Goal: Task Accomplishment & Management: Manage account settings

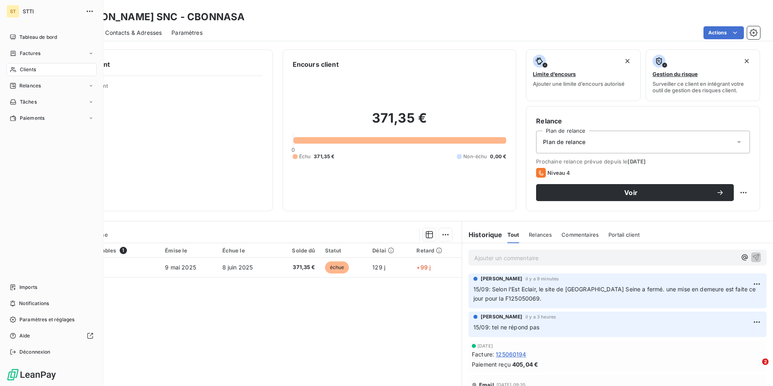
click at [30, 69] on span "Clients" at bounding box center [28, 69] width 16 height 7
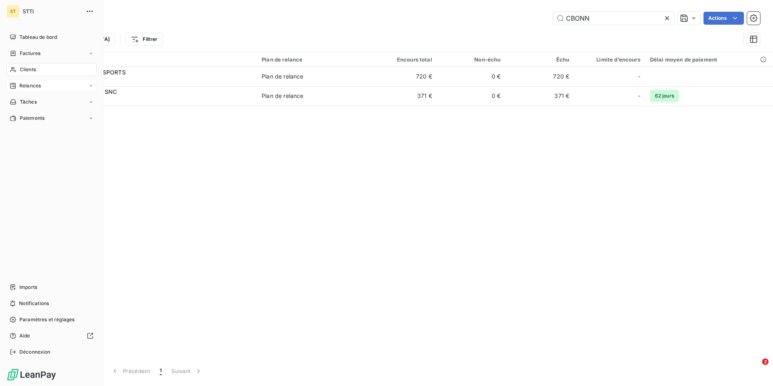
click at [34, 84] on span "Relances" at bounding box center [29, 85] width 21 height 7
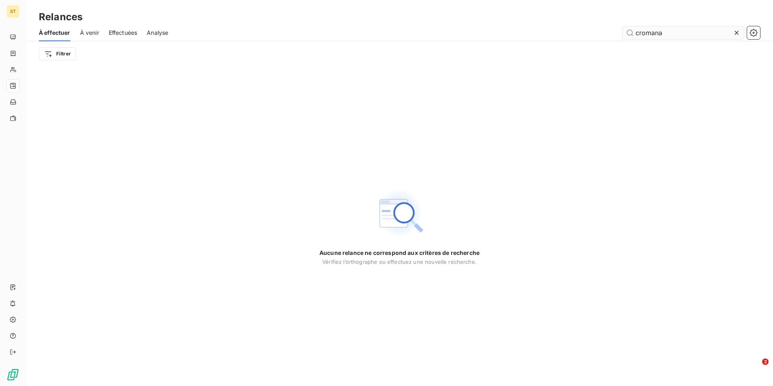
click at [676, 32] on input "cromana" at bounding box center [683, 32] width 121 height 13
type input "c"
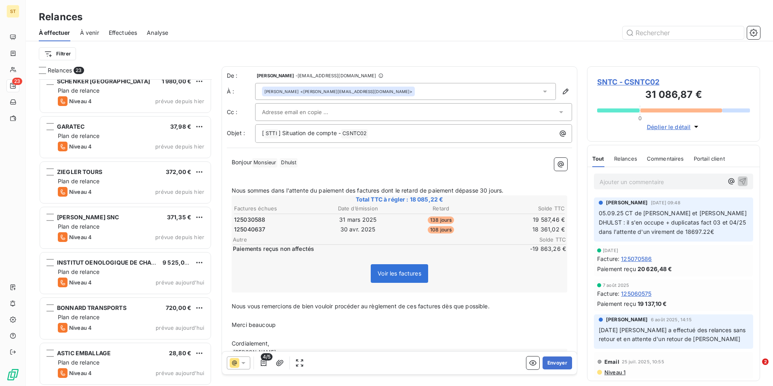
scroll to position [735, 0]
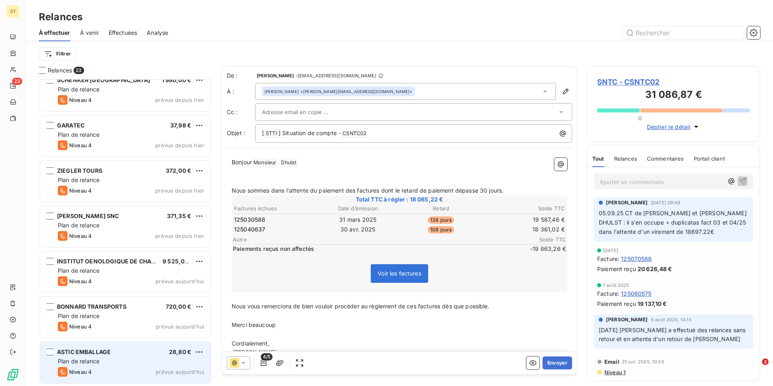
click at [121, 352] on div "ASTIC EMBALLAGE 28,80 €" at bounding box center [131, 351] width 146 height 7
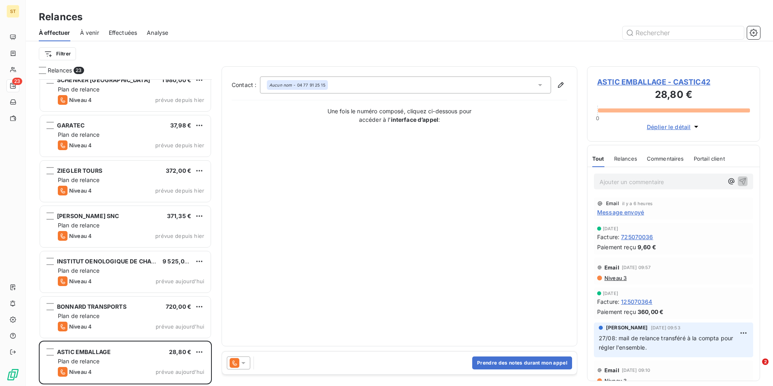
click at [654, 78] on span "ASTIC EMBALLAGE - CASTIC42" at bounding box center [673, 81] width 153 height 11
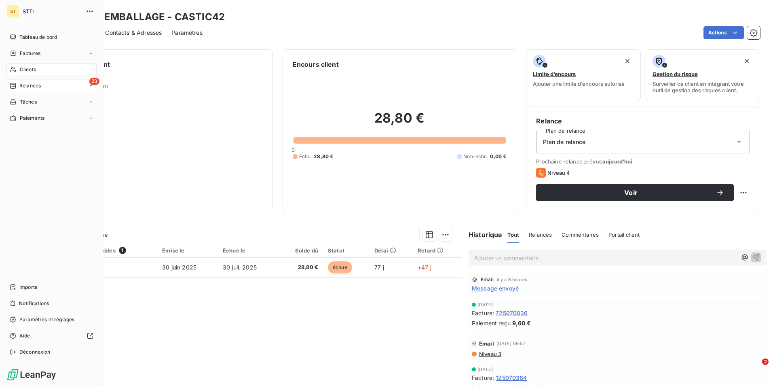
click at [19, 86] on div "Relances" at bounding box center [25, 85] width 31 height 7
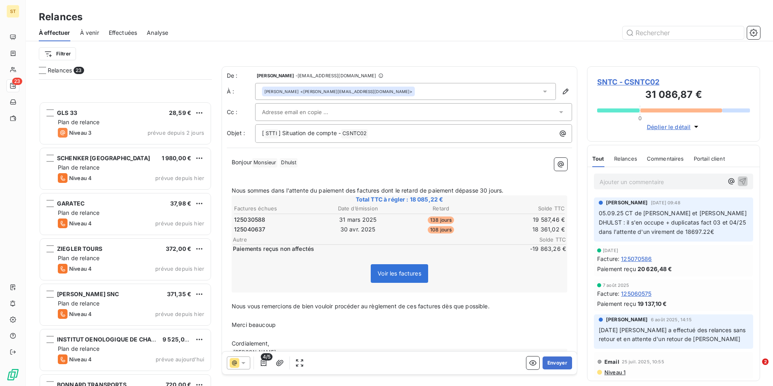
scroll to position [735, 0]
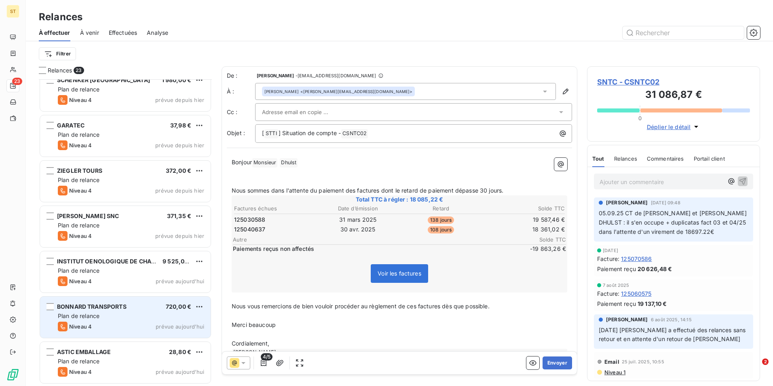
click at [101, 325] on div "Niveau 4 prévue aujourd’hui" at bounding box center [131, 326] width 146 height 10
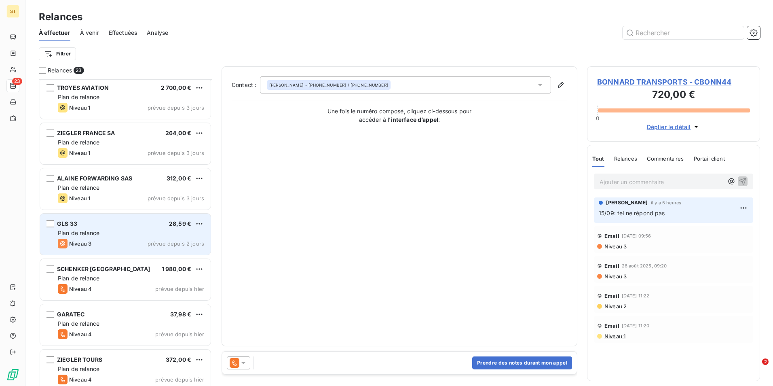
scroll to position [533, 0]
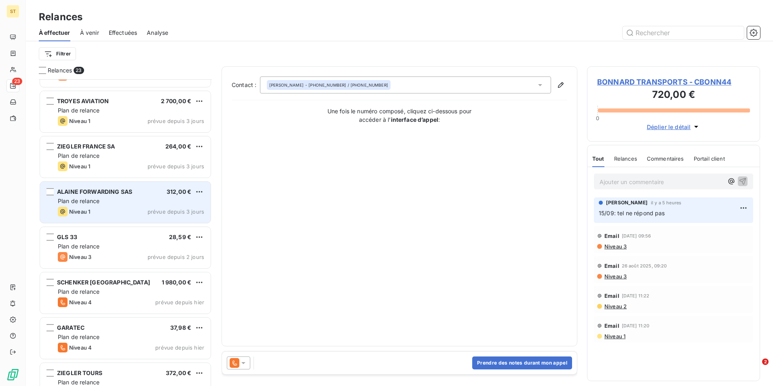
click at [111, 201] on div "Plan de relance" at bounding box center [131, 201] width 146 height 8
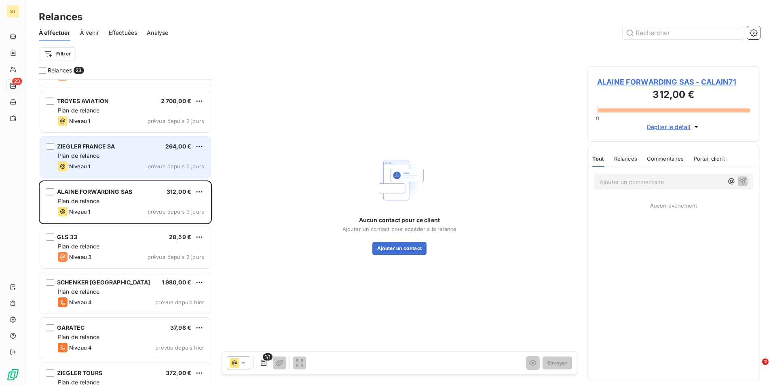
click at [120, 163] on div "Niveau 1 prévue depuis 3 jours" at bounding box center [131, 166] width 146 height 10
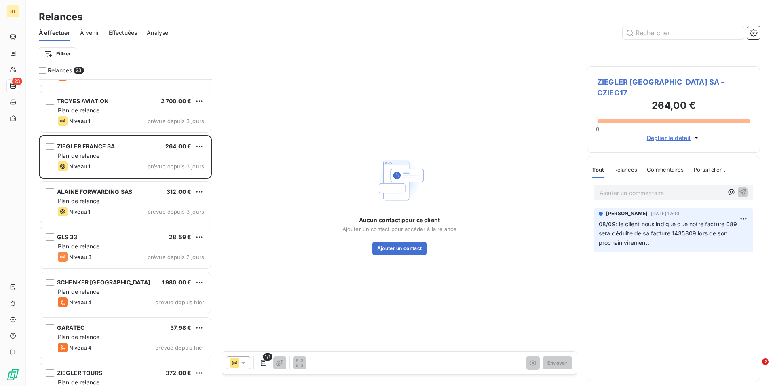
click at [662, 81] on span "ZIEGLER [GEOGRAPHIC_DATA] SA - CZIEG17" at bounding box center [673, 87] width 153 height 22
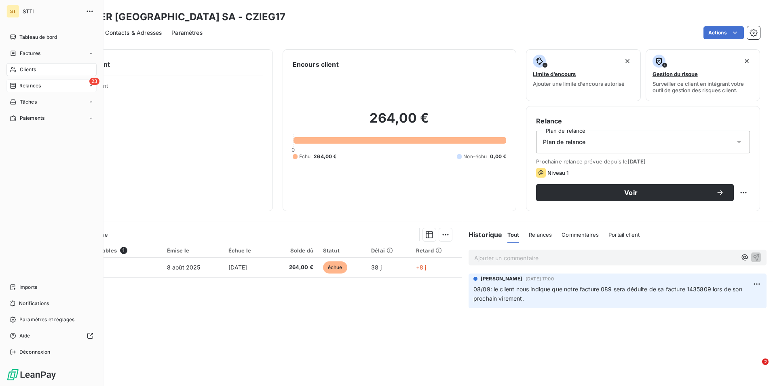
click at [23, 87] on span "Relances" at bounding box center [29, 85] width 21 height 7
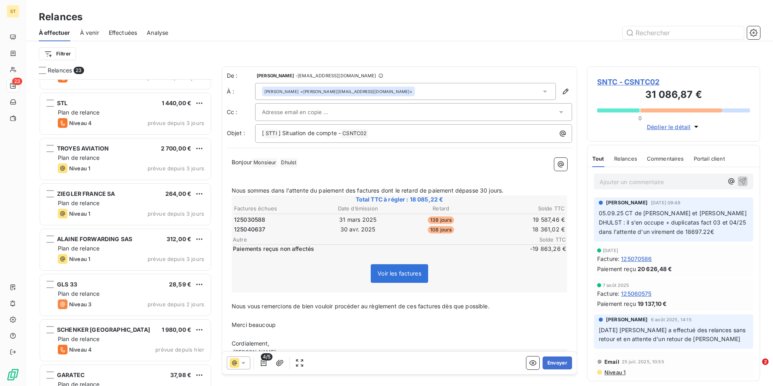
scroll to position [486, 0]
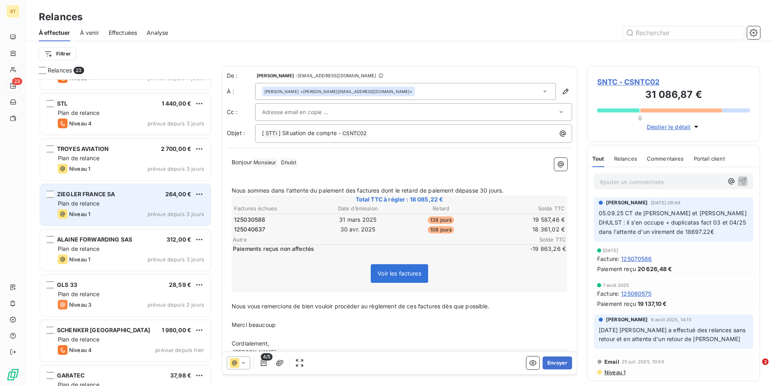
click at [120, 216] on div "Niveau 1 prévue depuis 3 jours" at bounding box center [131, 214] width 146 height 10
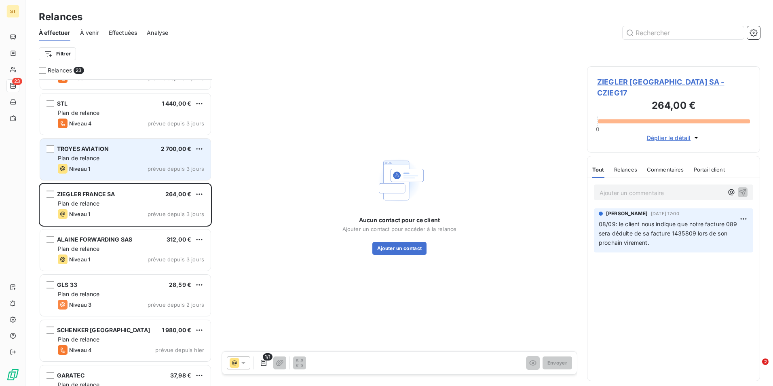
click at [125, 152] on div "TROYES AVIATION 2 700,00 €" at bounding box center [131, 148] width 146 height 7
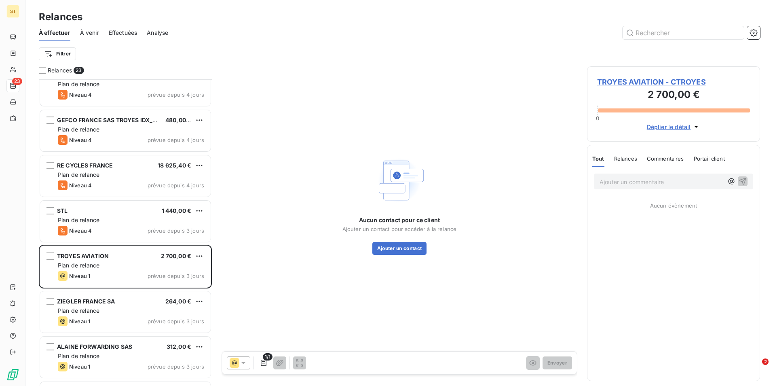
scroll to position [364, 0]
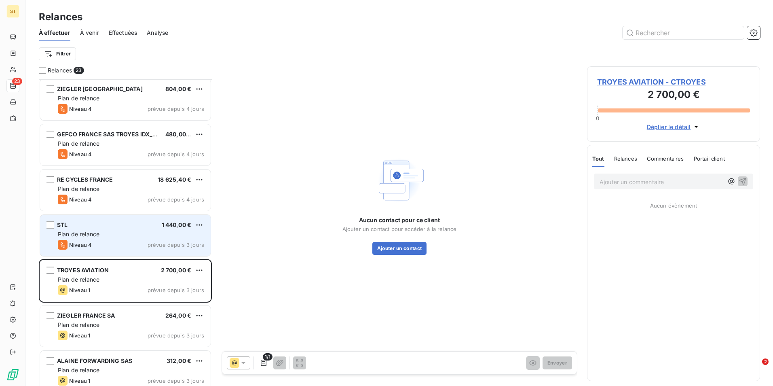
click at [127, 231] on div "Plan de relance" at bounding box center [131, 234] width 146 height 8
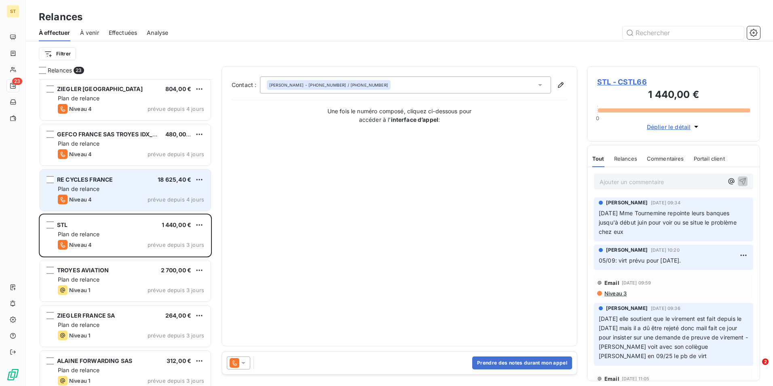
click at [124, 188] on div "Plan de relance" at bounding box center [131, 189] width 146 height 8
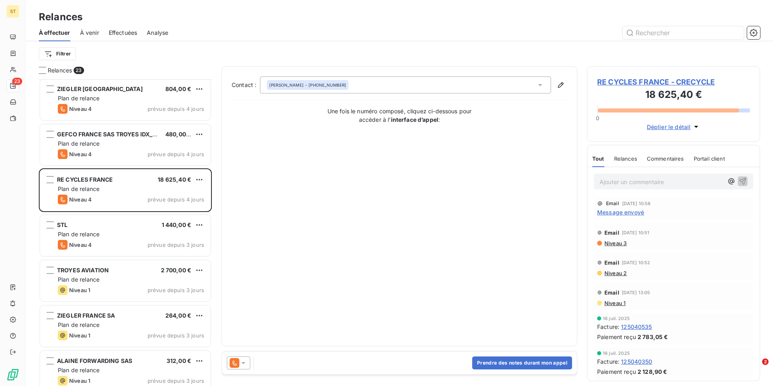
click at [655, 78] on span "RE CYCLES FRANCE - CRECYCLE" at bounding box center [673, 81] width 153 height 11
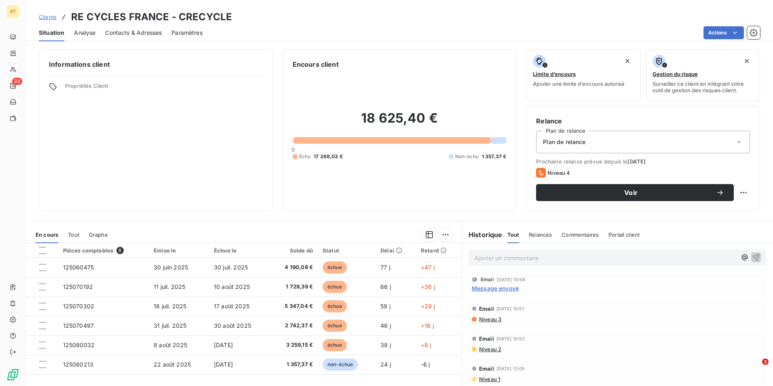
click at [137, 34] on span "Contacts & Adresses" at bounding box center [133, 33] width 57 height 8
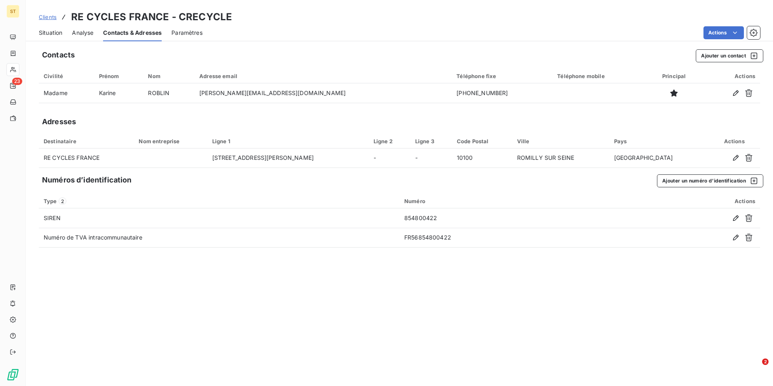
click at [53, 32] on span "Situation" at bounding box center [50, 33] width 23 height 8
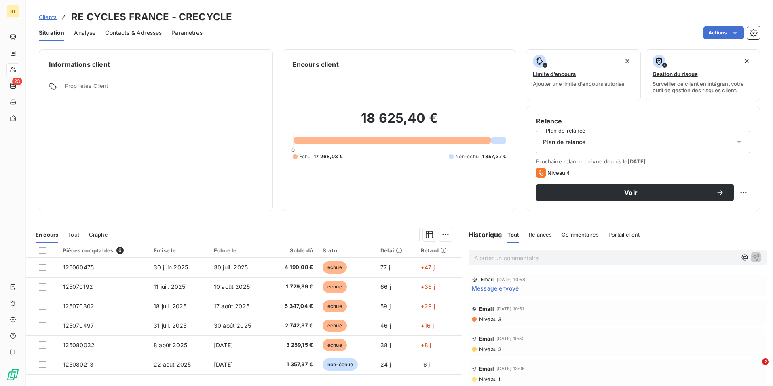
scroll to position [37, 0]
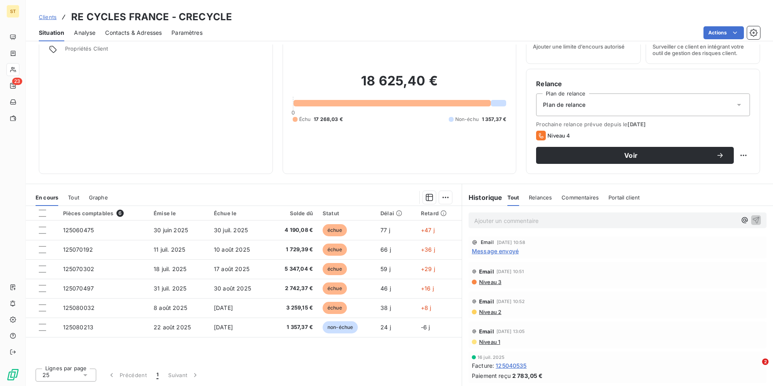
click at [118, 31] on span "Contacts & Adresses" at bounding box center [133, 33] width 57 height 8
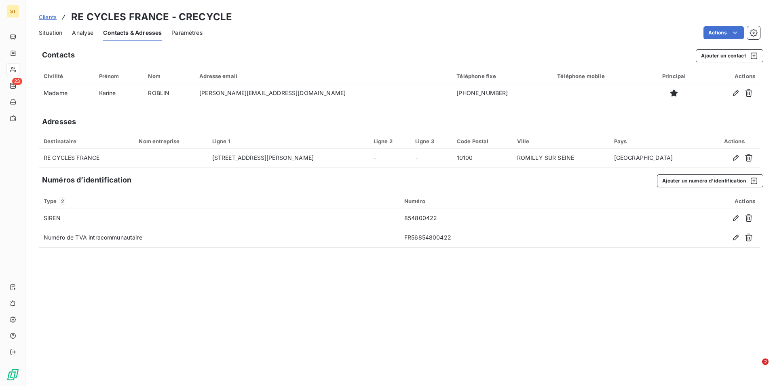
click at [49, 32] on span "Situation" at bounding box center [50, 33] width 23 height 8
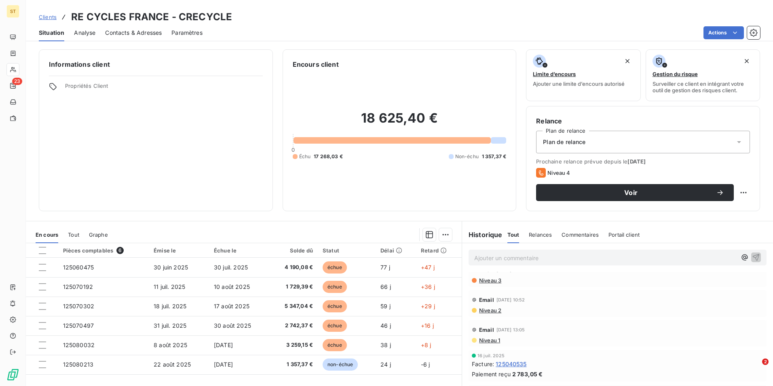
scroll to position [0, 0]
click at [153, 34] on span "Contacts & Adresses" at bounding box center [133, 33] width 57 height 8
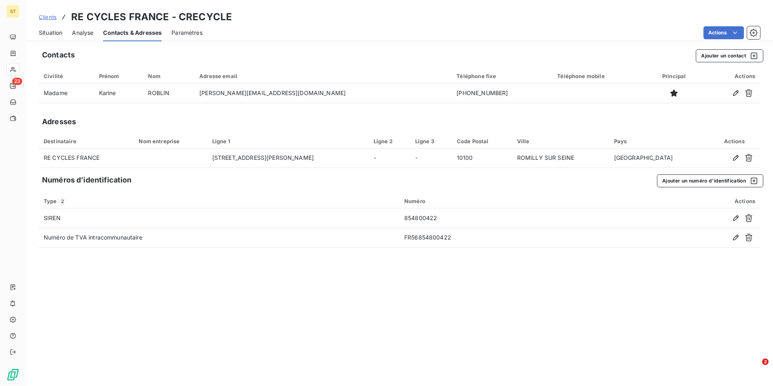
click at [51, 33] on span "Situation" at bounding box center [50, 33] width 23 height 8
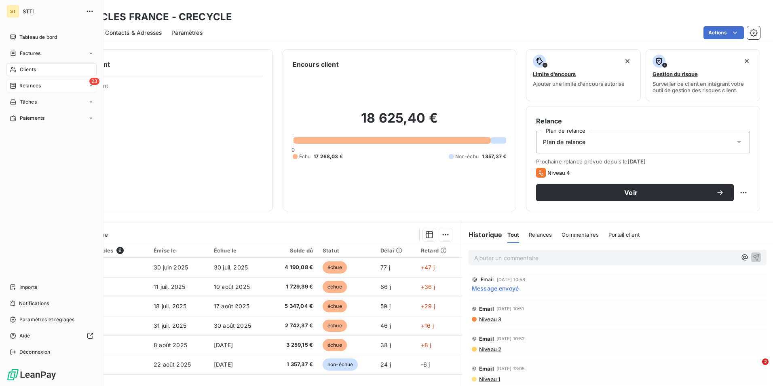
click at [28, 83] on span "Relances" at bounding box center [29, 85] width 21 height 7
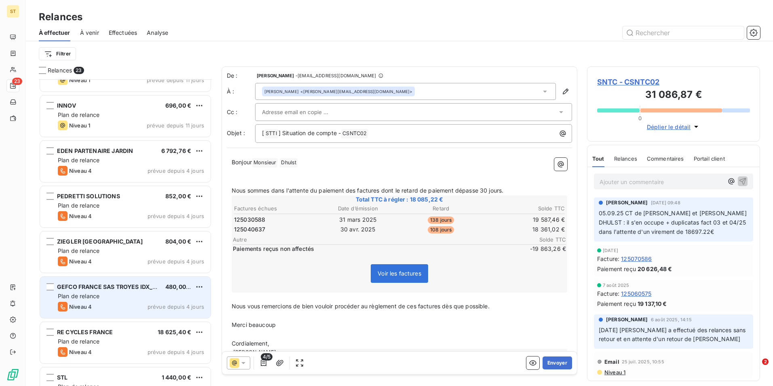
scroll to position [203, 0]
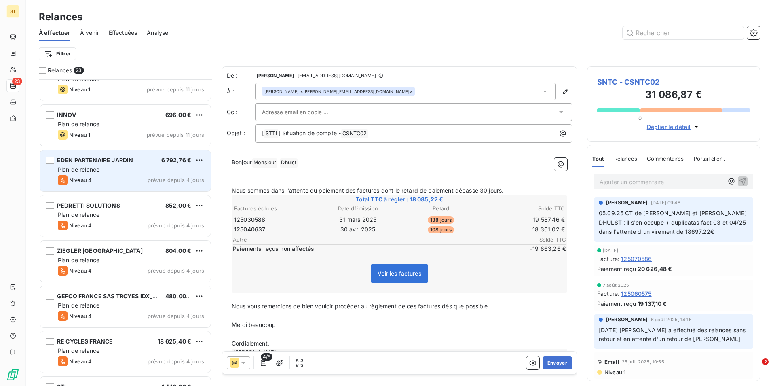
click at [99, 171] on span "Plan de relance" at bounding box center [79, 169] width 42 height 7
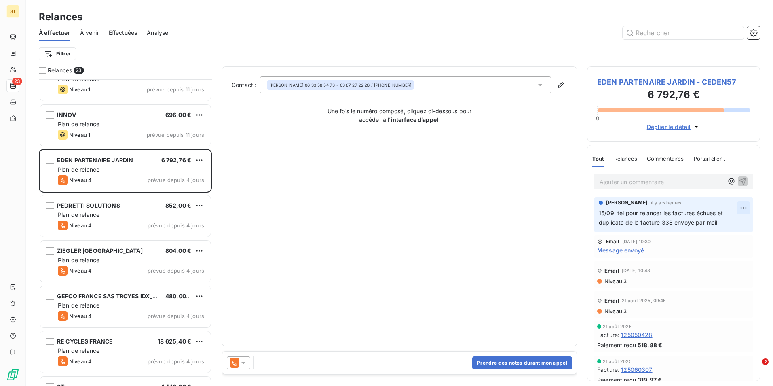
click at [736, 209] on html "ST 23 Relances À effectuer À venir Effectuées Analyse Filtrer Relances 23 SNTC …" at bounding box center [386, 193] width 773 height 386
click at [717, 224] on div "Editer" at bounding box center [717, 225] width 45 height 13
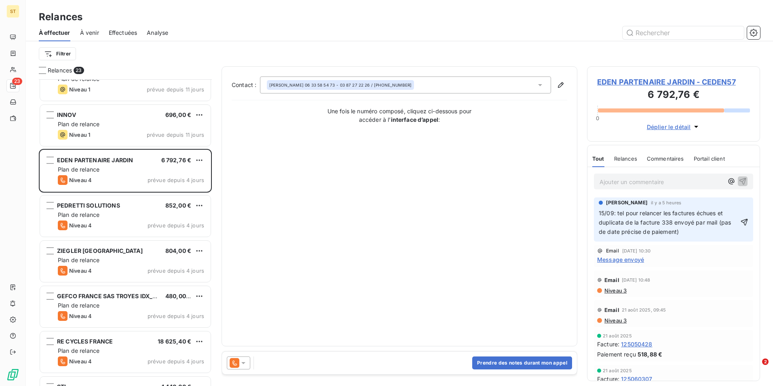
click at [716, 220] on span "15/09: tel pour relancer les factures échues et duplicata de la facture 338 env…" at bounding box center [666, 221] width 134 height 25
click at [740, 222] on icon "button" at bounding box center [744, 222] width 8 height 8
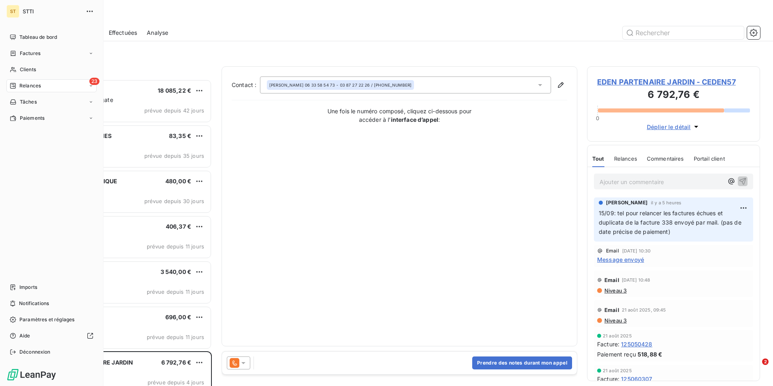
click at [28, 85] on span "Relances" at bounding box center [29, 85] width 21 height 7
click at [35, 84] on span "Relances" at bounding box center [29, 85] width 21 height 7
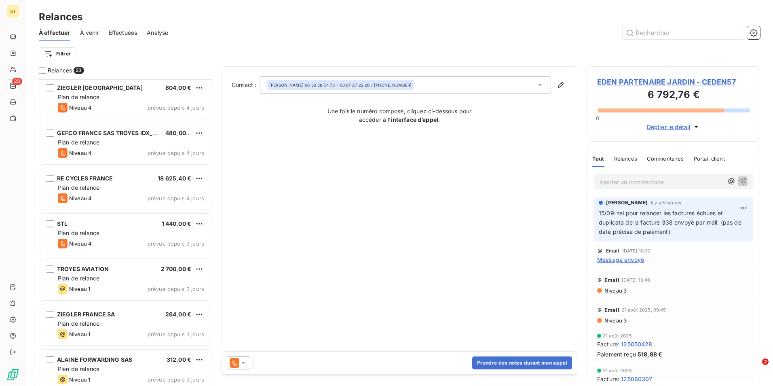
scroll to position [405, 0]
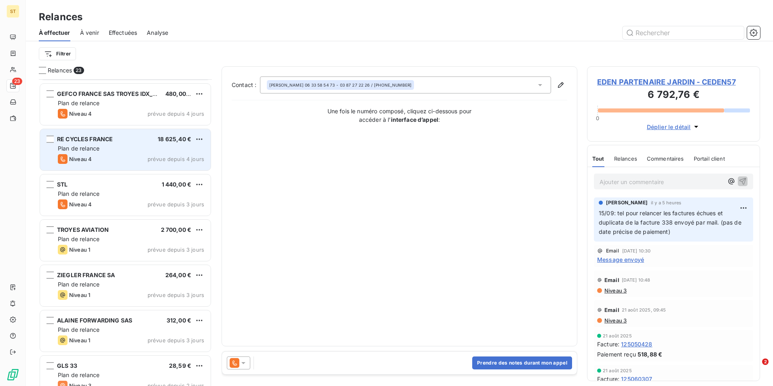
click at [116, 143] on div "RE CYCLES FRANCE 18 625,40 € Plan de relance Niveau 4 prévue depuis 4 jours" at bounding box center [125, 149] width 171 height 41
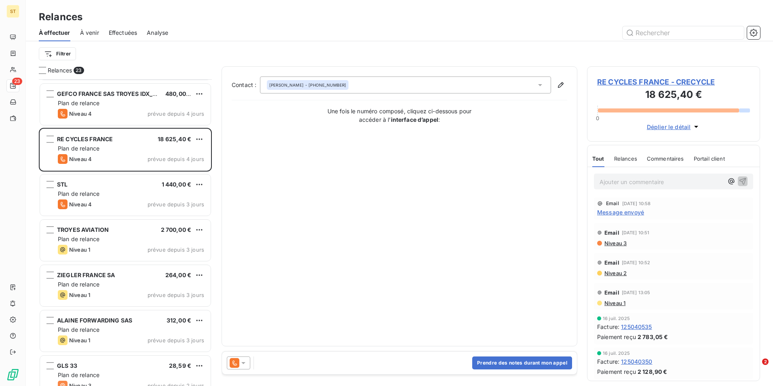
click at [644, 178] on p "Ajouter un commentaire ﻿" at bounding box center [662, 182] width 124 height 10
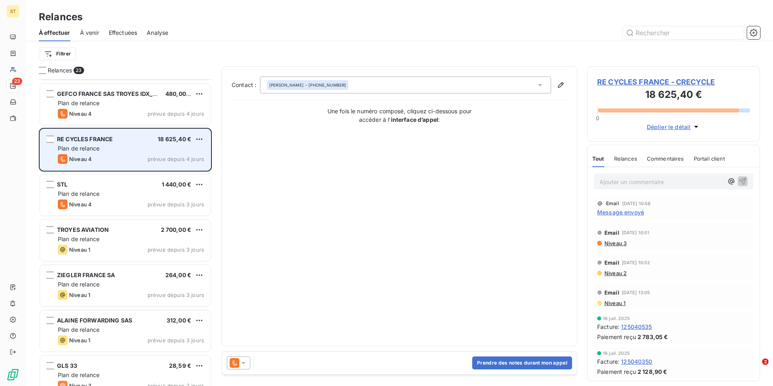
click at [108, 154] on div "RE CYCLES FRANCE 18 625,40 € Plan de relance Niveau 4 prévue depuis 4 jours" at bounding box center [125, 149] width 171 height 41
click at [134, 151] on div "Plan de relance" at bounding box center [131, 148] width 146 height 8
click at [71, 151] on span "Plan de relance" at bounding box center [79, 148] width 42 height 7
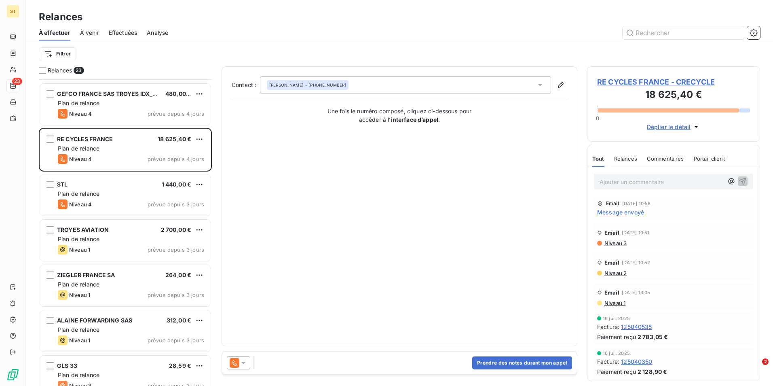
drag, startPoint x: 71, startPoint y: 151, endPoint x: 253, endPoint y: 148, distance: 181.9
click at [253, 148] on div "Contact : [PERSON_NAME] - [PHONE_NUMBER] Une fois le numéro composé, cliquez ci…" at bounding box center [400, 206] width 336 height 260
click at [621, 79] on span "RE CYCLES FRANCE - CRECYCLE" at bounding box center [673, 81] width 153 height 11
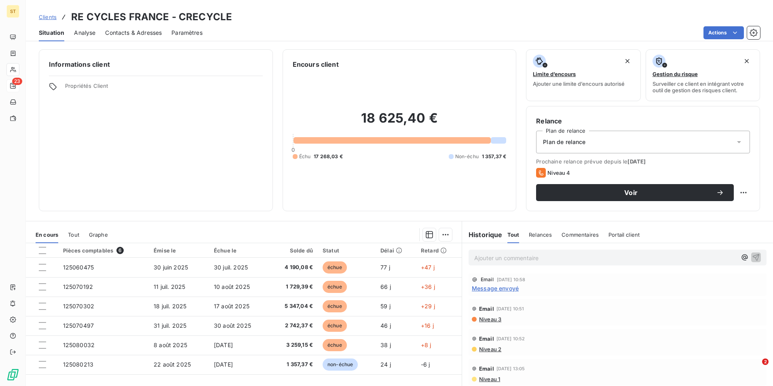
click at [149, 34] on span "Contacts & Adresses" at bounding box center [133, 33] width 57 height 8
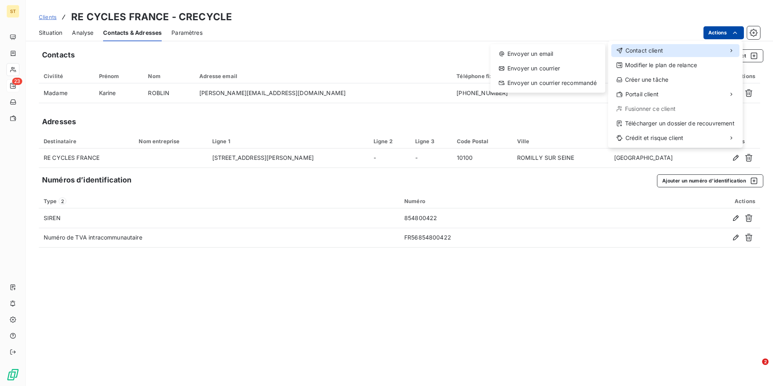
click at [656, 49] on span "Contact client" at bounding box center [644, 50] width 38 height 8
click at [544, 53] on div "Envoyer un email" at bounding box center [548, 53] width 108 height 13
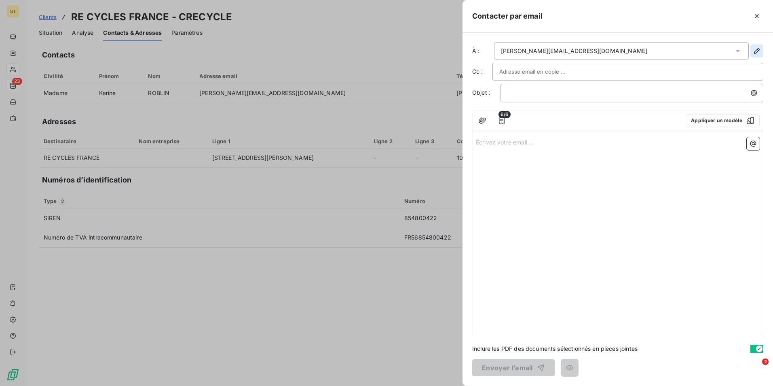
click at [755, 51] on icon "button" at bounding box center [757, 51] width 8 height 8
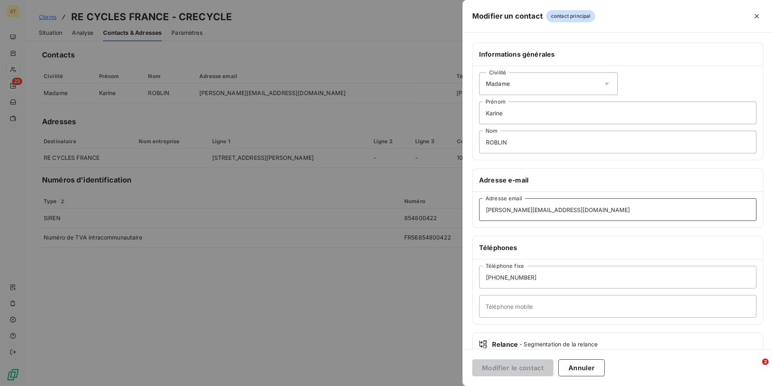
drag, startPoint x: 590, startPoint y: 211, endPoint x: 458, endPoint y: 211, distance: 131.4
click at [458, 385] on div "Modifier un contact contact principal Informations générales Civilité Madame [P…" at bounding box center [386, 386] width 773 height 0
click at [383, 11] on div at bounding box center [386, 193] width 773 height 386
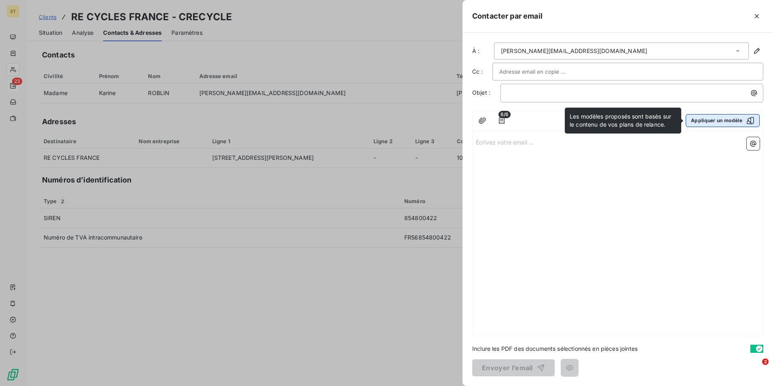
click at [726, 119] on button "Appliquer un modèle" at bounding box center [723, 120] width 74 height 13
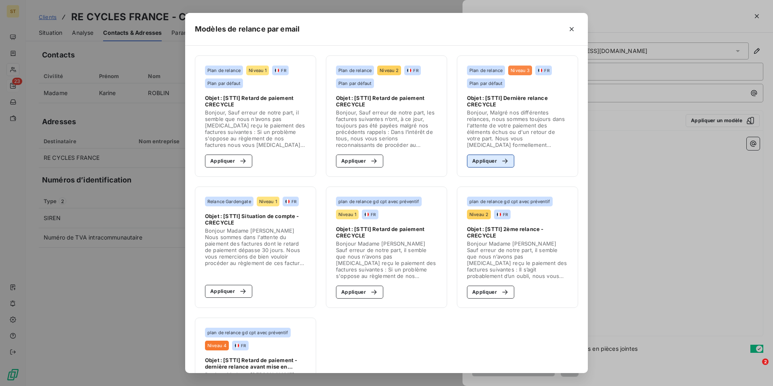
click at [483, 158] on button "Appliquer" at bounding box center [490, 160] width 47 height 13
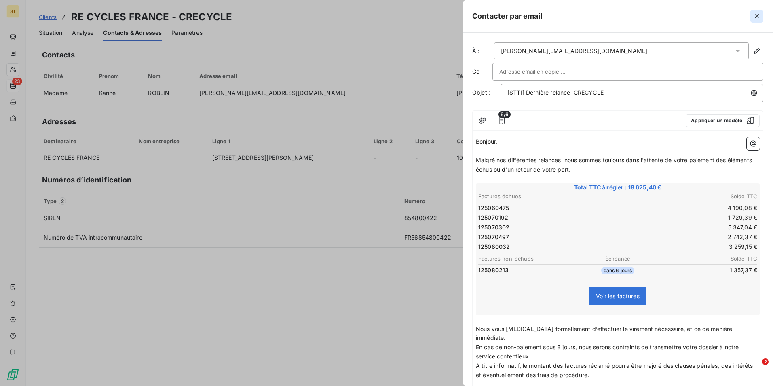
click at [756, 16] on icon "button" at bounding box center [757, 16] width 8 height 8
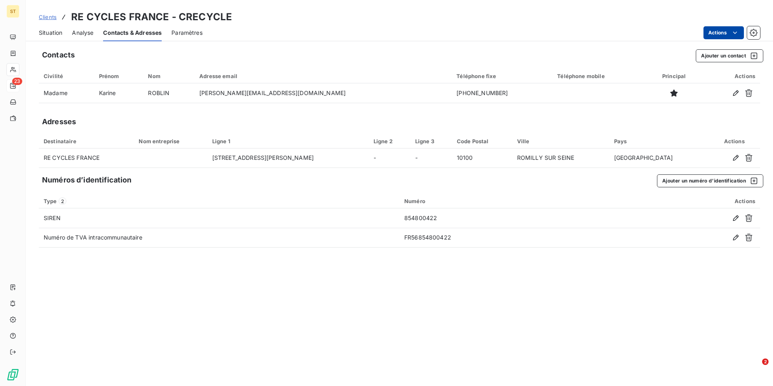
click at [56, 32] on span "Situation" at bounding box center [50, 33] width 23 height 8
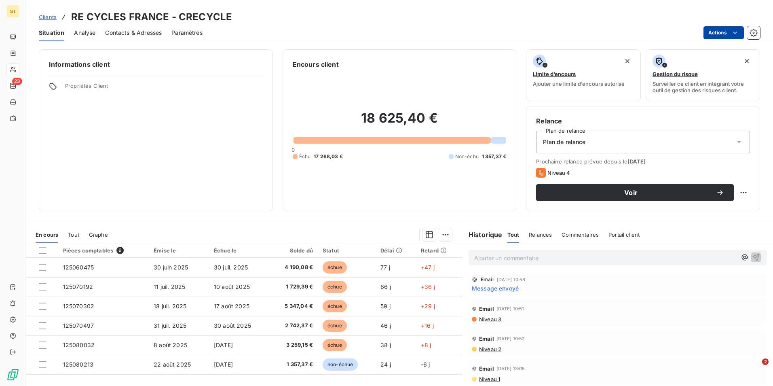
click at [519, 253] on p "Ajouter un commentaire ﻿" at bounding box center [605, 258] width 262 height 10
click at [519, 256] on span "15/09: La société RE CYCLES FRANCE a été racheté par la société cy" at bounding box center [568, 256] width 188 height 7
click at [631, 256] on p "15/09: RE CYCLES FRANCE a été racheté par la société cy" at bounding box center [605, 257] width 262 height 9
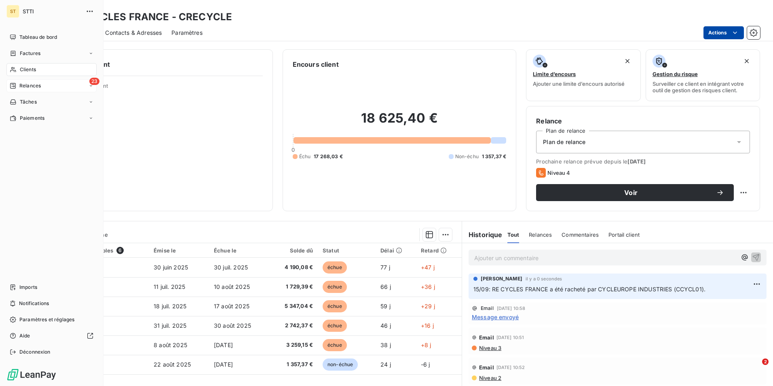
click at [35, 85] on span "Relances" at bounding box center [29, 85] width 21 height 7
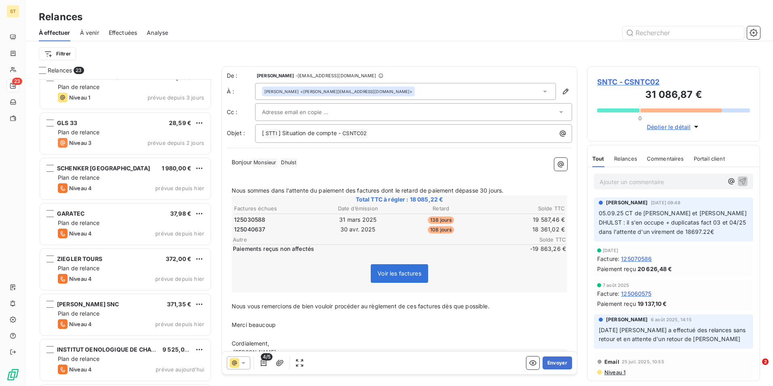
scroll to position [735, 0]
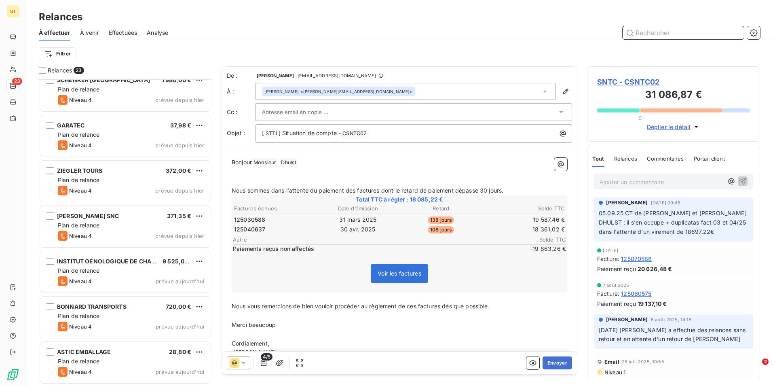
click at [659, 37] on input "text" at bounding box center [683, 32] width 121 height 13
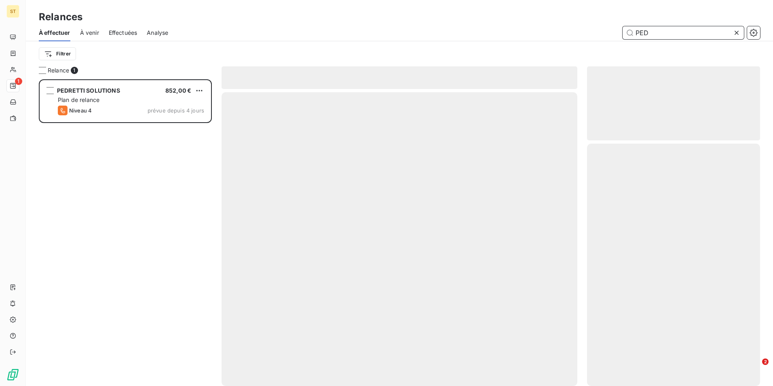
scroll to position [300, 167]
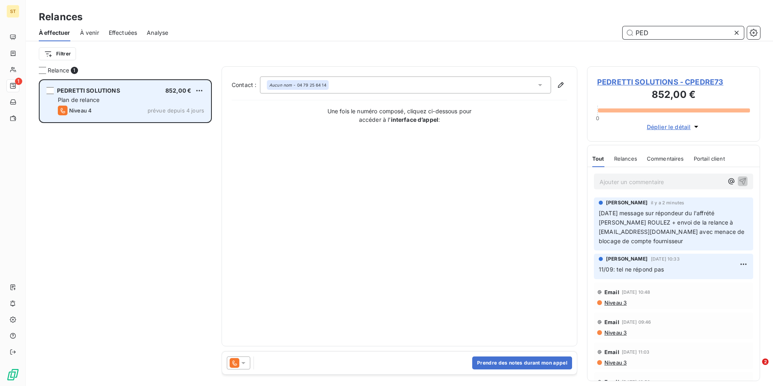
type input "PED"
click at [107, 103] on div "Plan de relance" at bounding box center [131, 100] width 146 height 8
click at [56, 89] on div "PEDRETTI SOLUTIONS 852,00 € Plan de relance Niveau 4 prévue depuis 4 jours" at bounding box center [125, 100] width 171 height 41
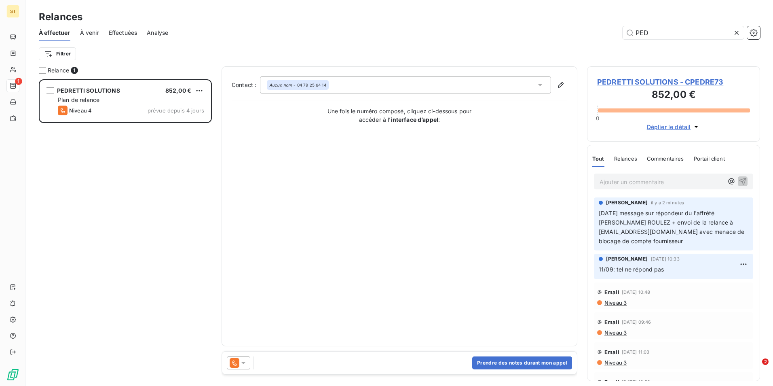
click at [665, 79] on span "PEDRETTI SOLUTIONS - CPEDRE73" at bounding box center [673, 81] width 153 height 11
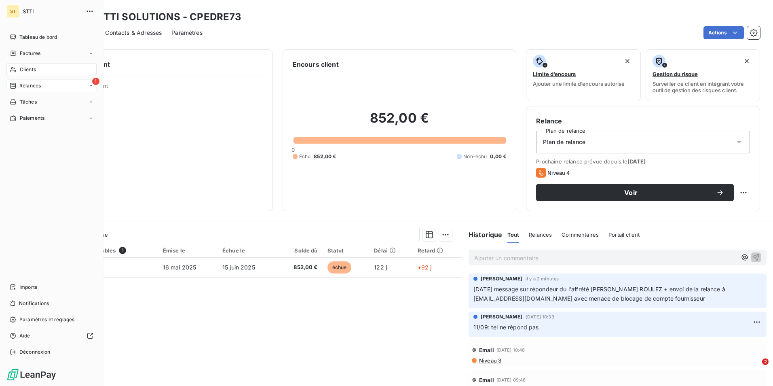
click at [28, 83] on span "Relances" at bounding box center [29, 85] width 21 height 7
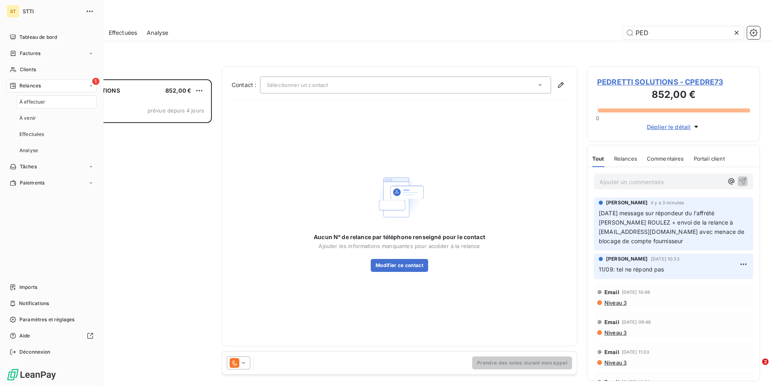
scroll to position [300, 167]
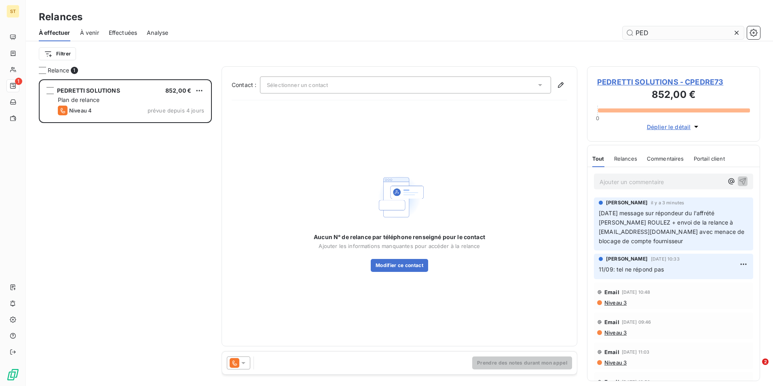
click at [658, 33] on input "PED" at bounding box center [683, 32] width 121 height 13
type input "P"
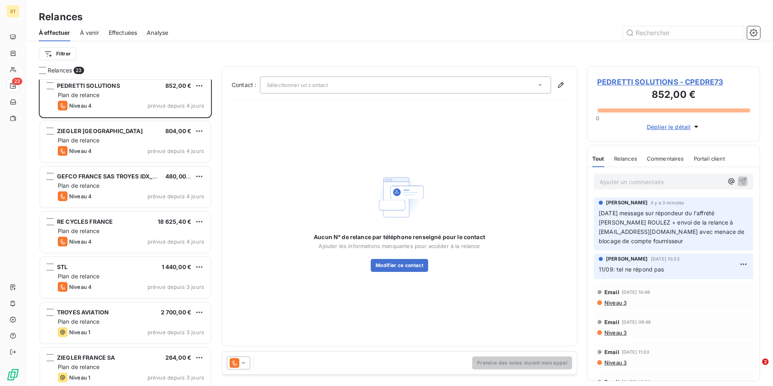
scroll to position [324, 0]
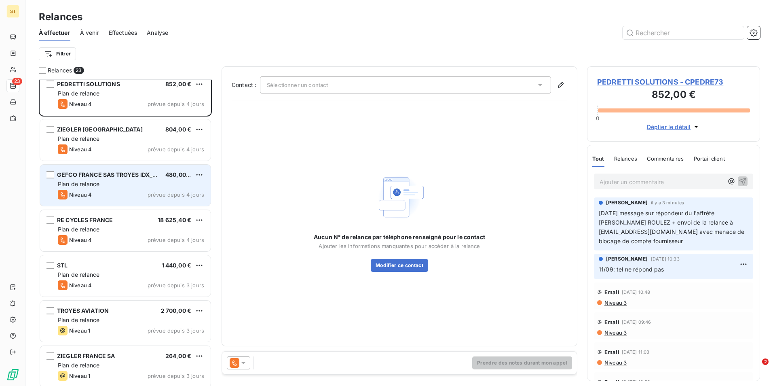
click at [93, 188] on div "Plan de relance" at bounding box center [131, 184] width 146 height 8
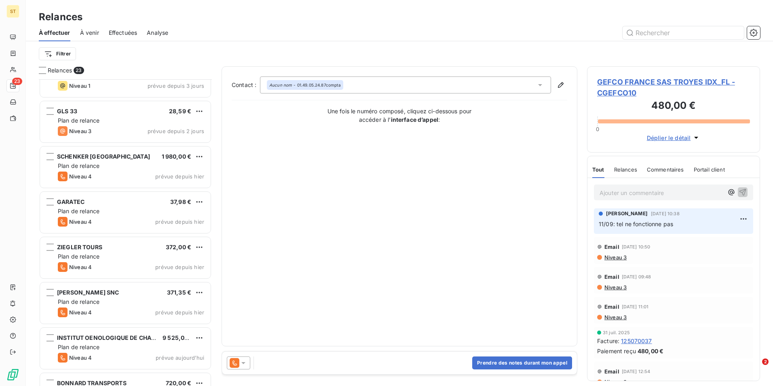
scroll to position [735, 0]
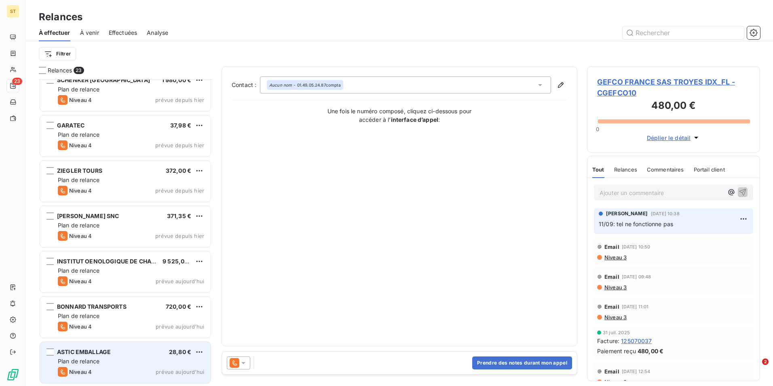
click at [114, 359] on div "Plan de relance" at bounding box center [131, 361] width 146 height 8
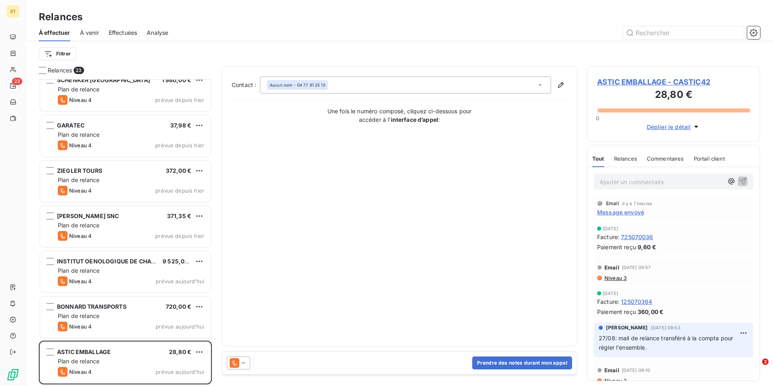
click at [649, 80] on span "ASTIC EMBALLAGE - CASTIC42" at bounding box center [673, 81] width 153 height 11
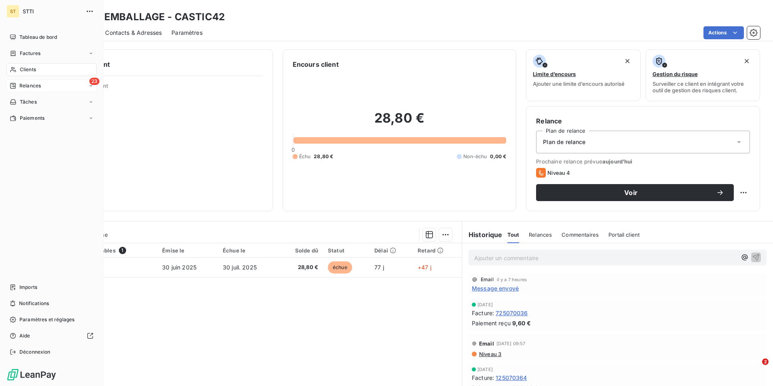
click at [25, 68] on span "Clients" at bounding box center [28, 69] width 16 height 7
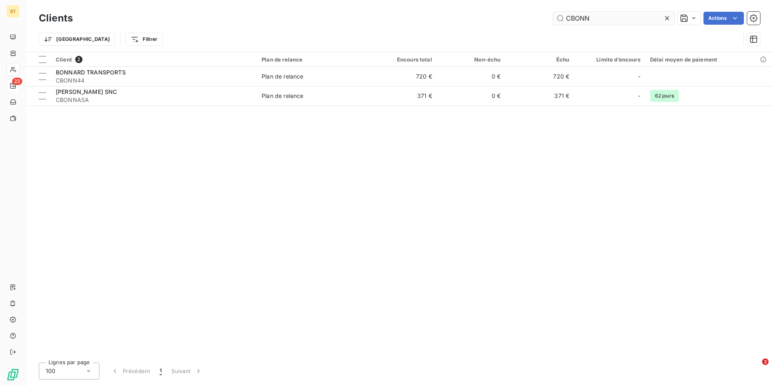
click at [606, 20] on input "CBONN" at bounding box center [613, 18] width 121 height 13
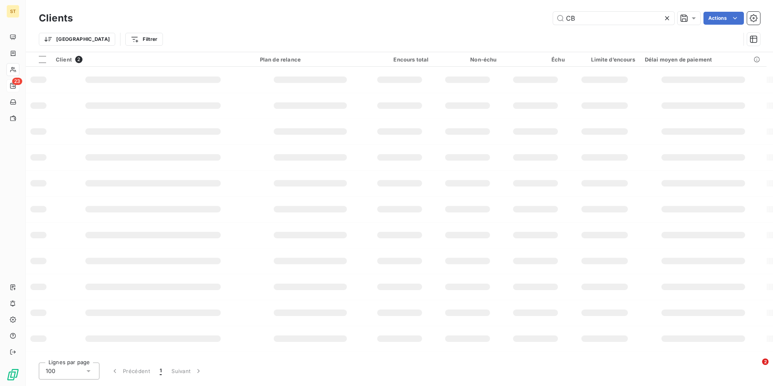
type input "C"
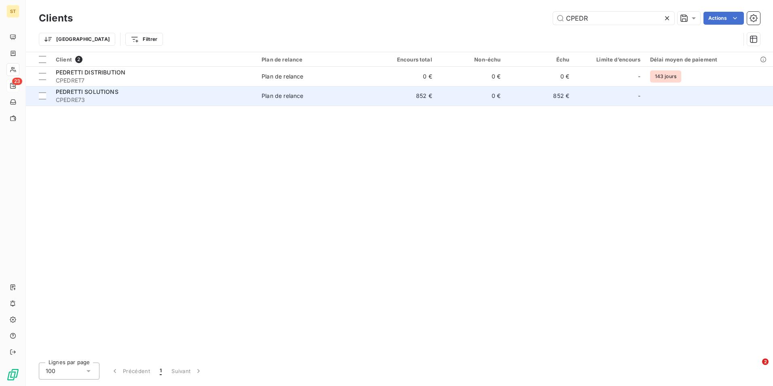
type input "CPEDR"
click at [115, 94] on span "PEDRETTI SOLUTIONS" at bounding box center [87, 91] width 63 height 7
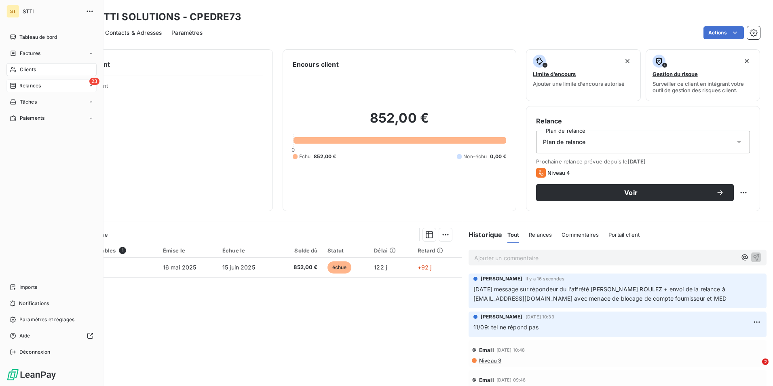
click at [22, 82] on span "Relances" at bounding box center [29, 85] width 21 height 7
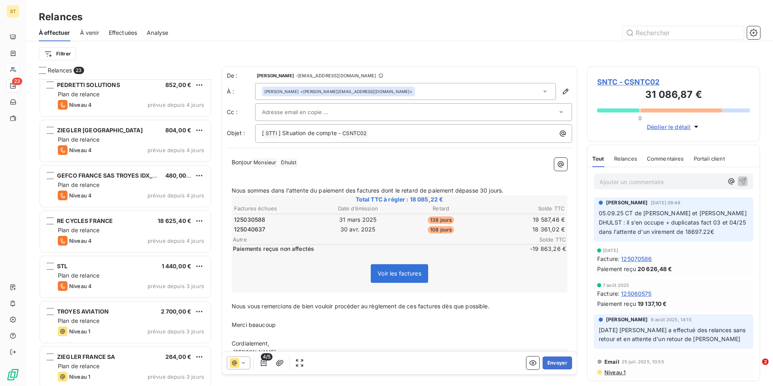
scroll to position [324, 0]
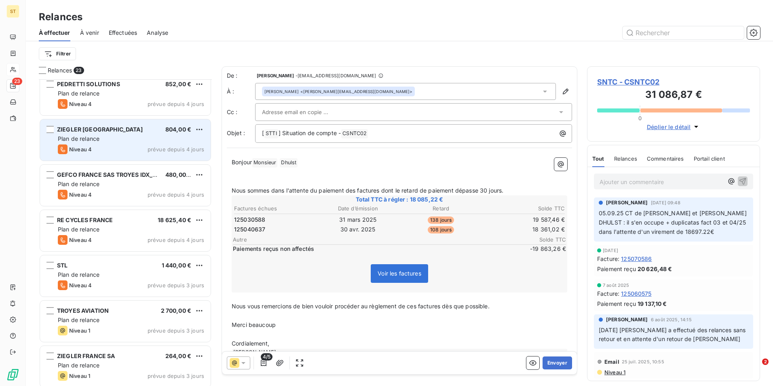
click at [137, 144] on div "Niveau 4 prévue depuis 4 jours" at bounding box center [131, 149] width 146 height 10
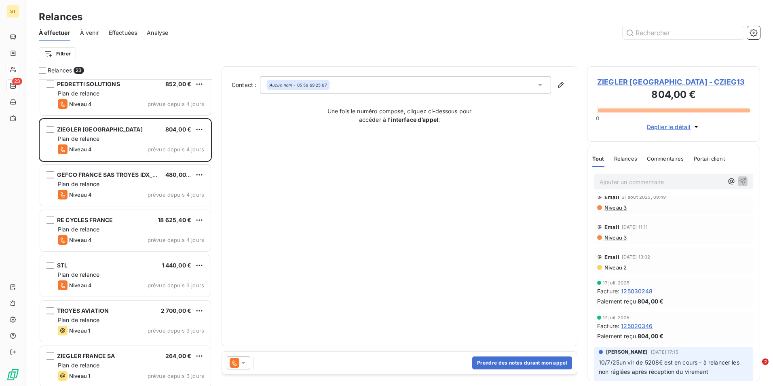
scroll to position [42, 0]
click at [629, 80] on span "ZIEGLER [GEOGRAPHIC_DATA] - CZIEG13" at bounding box center [673, 81] width 153 height 11
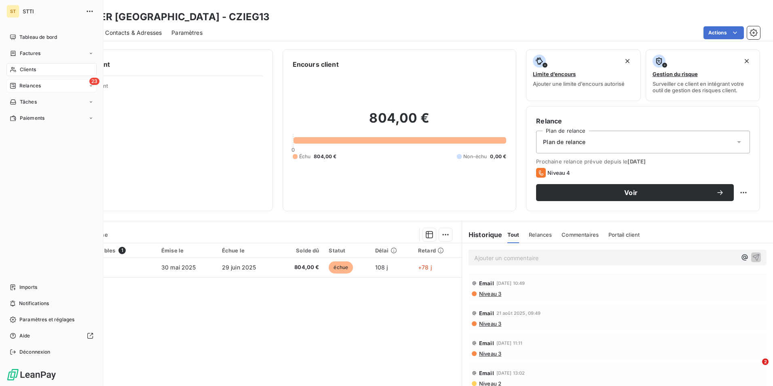
click at [25, 68] on span "Clients" at bounding box center [28, 69] width 16 height 7
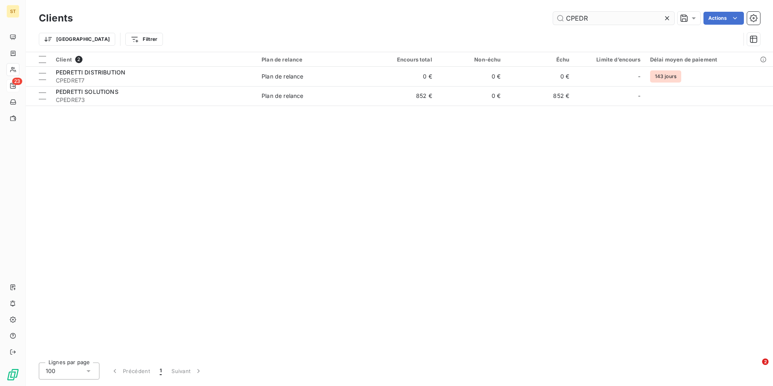
click at [589, 21] on input "CPEDR" at bounding box center [613, 18] width 121 height 13
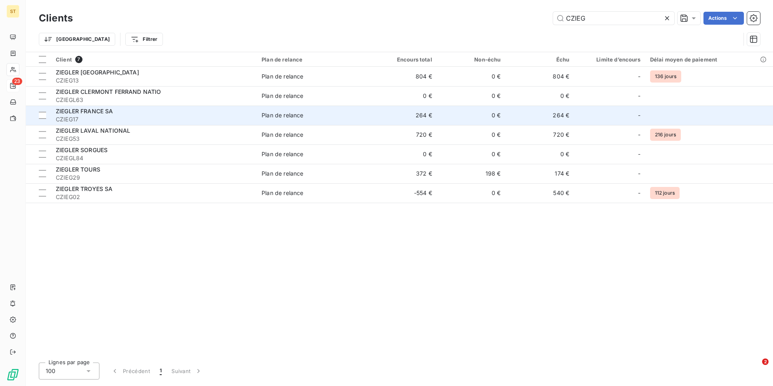
type input "CZIEG"
click at [384, 116] on td "264 €" at bounding box center [402, 115] width 69 height 19
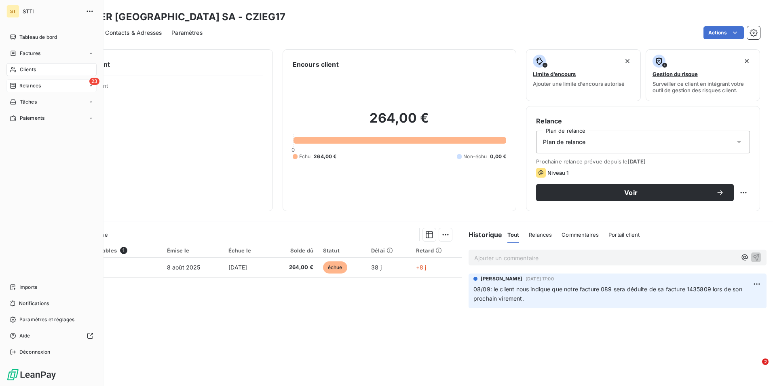
click at [21, 71] on span "Clients" at bounding box center [28, 69] width 16 height 7
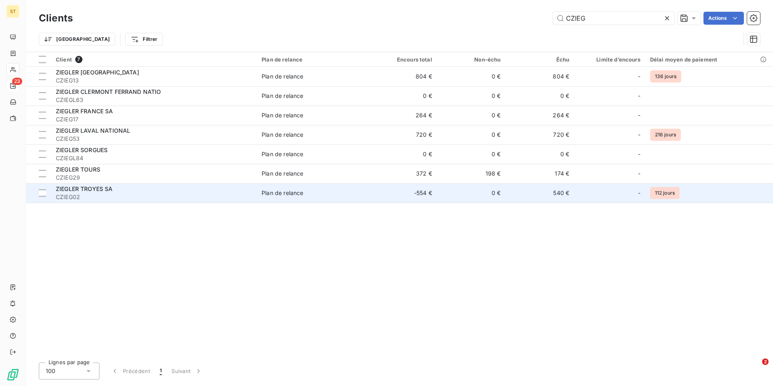
click at [98, 192] on span "ZIEGLER TROYES SA" at bounding box center [84, 188] width 57 height 7
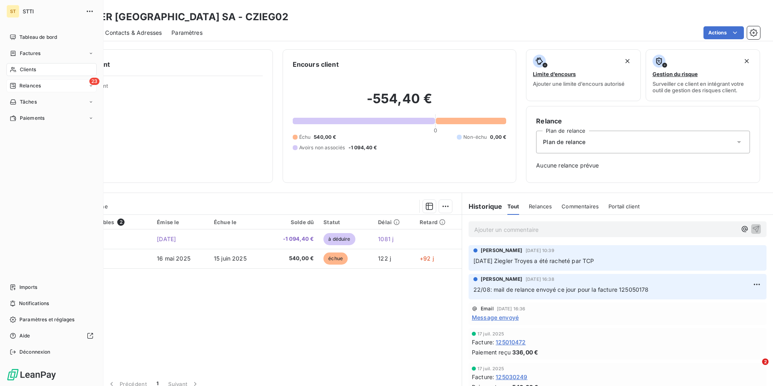
click at [40, 85] on span "Relances" at bounding box center [29, 85] width 21 height 7
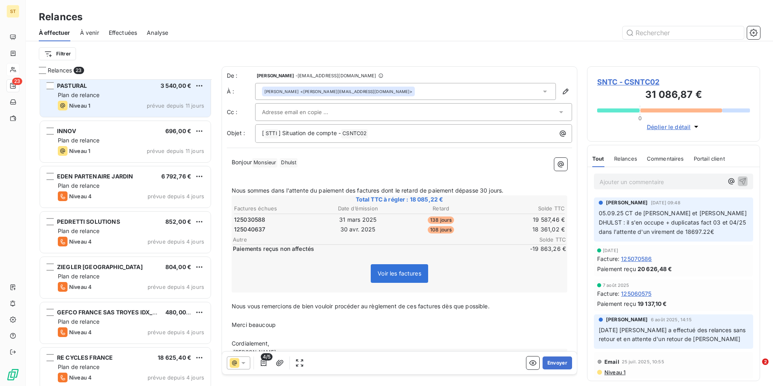
scroll to position [203, 0]
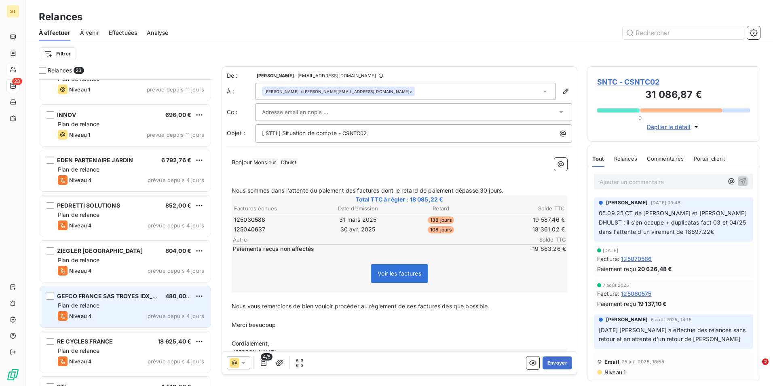
click at [122, 302] on div "Plan de relance" at bounding box center [131, 305] width 146 height 8
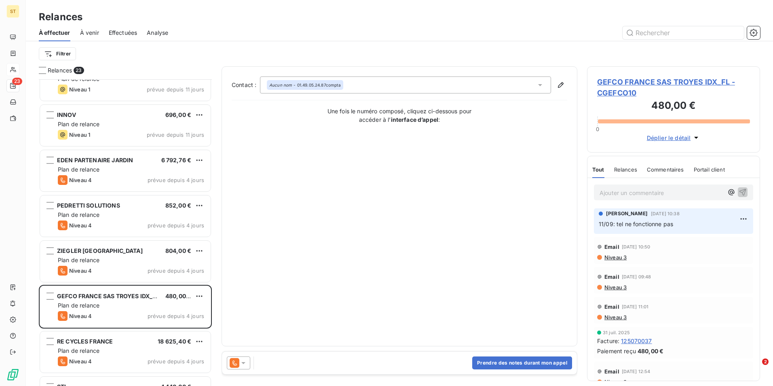
click at [608, 79] on span "GEFCO FRANCE SAS TROYES IDX_FL - CGEFCO10" at bounding box center [673, 87] width 153 height 22
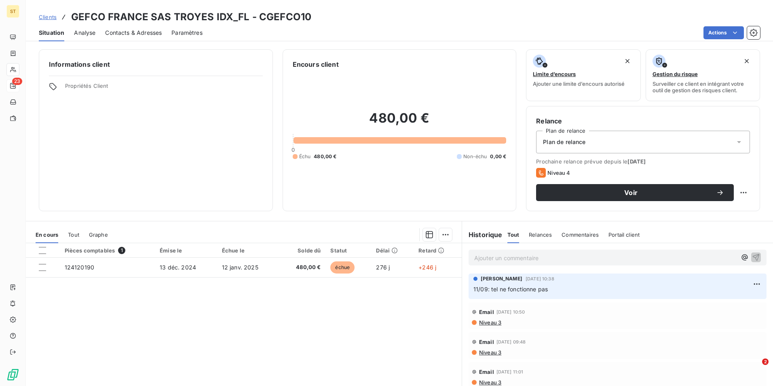
click at [118, 30] on span "Contacts & Adresses" at bounding box center [133, 33] width 57 height 8
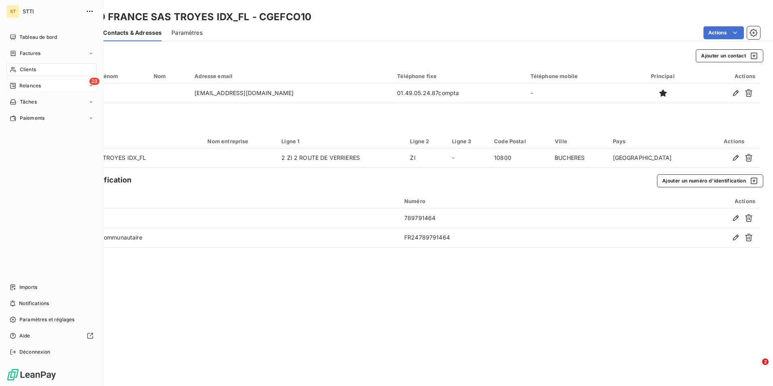
click at [17, 70] on div "Clients" at bounding box center [51, 69] width 90 height 13
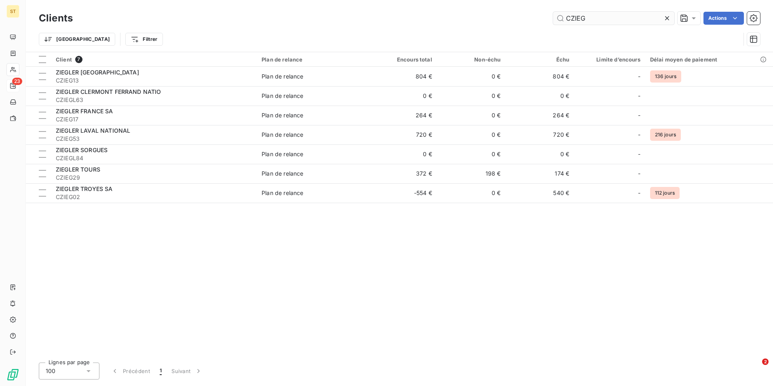
click at [600, 16] on input "CZIEG" at bounding box center [613, 18] width 121 height 13
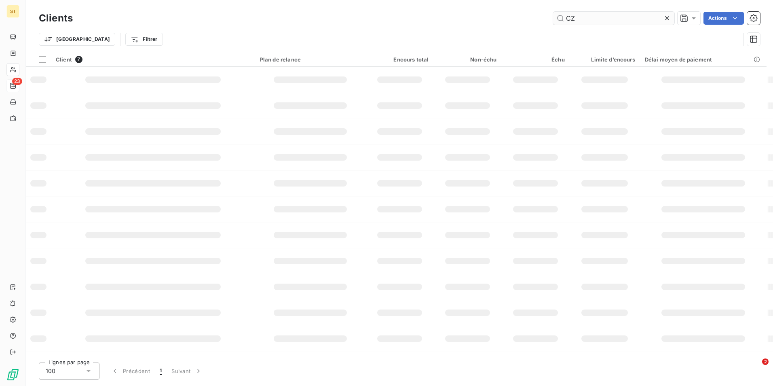
type input "C"
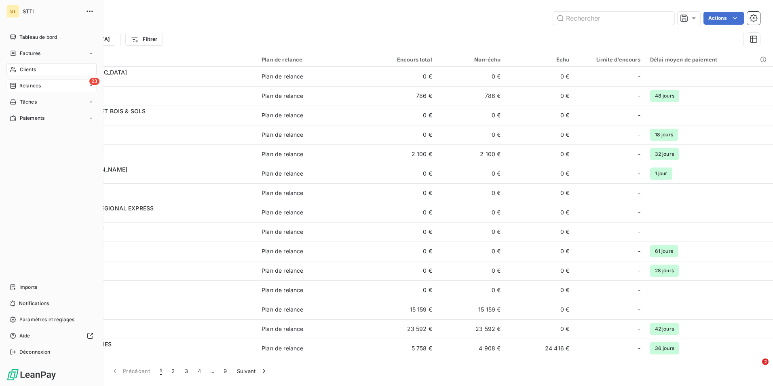
click at [32, 87] on span "Relances" at bounding box center [29, 85] width 21 height 7
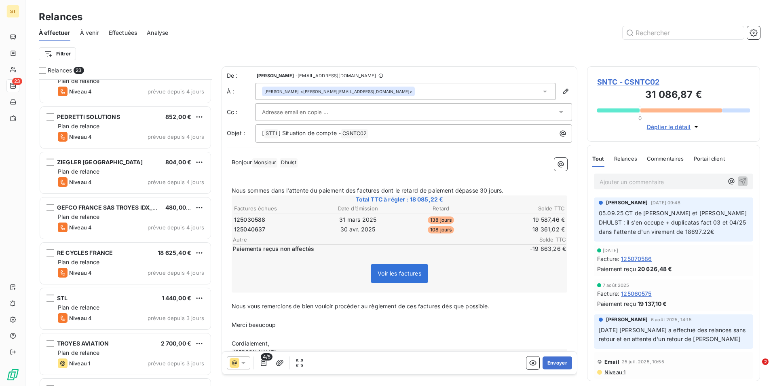
scroll to position [291, 0]
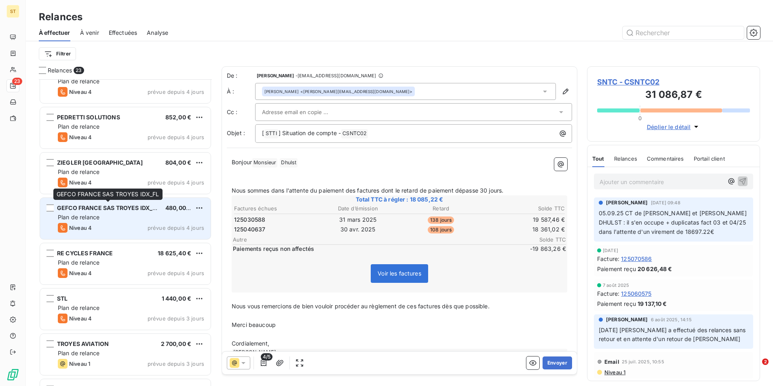
click at [112, 211] on span "GEFCO FRANCE SAS TROYES IDX_FL" at bounding box center [108, 207] width 102 height 7
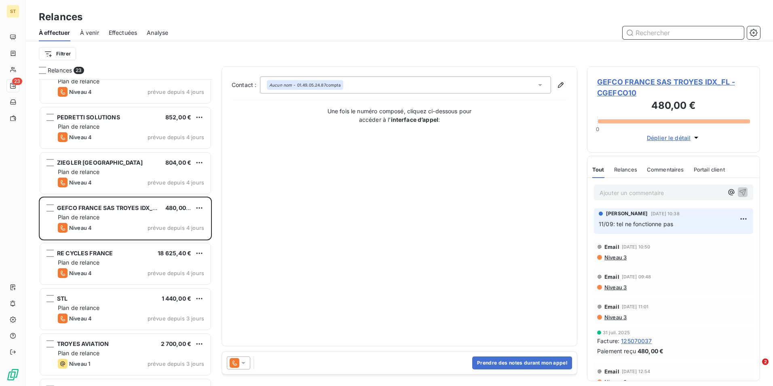
click at [678, 30] on input "text" at bounding box center [683, 32] width 121 height 13
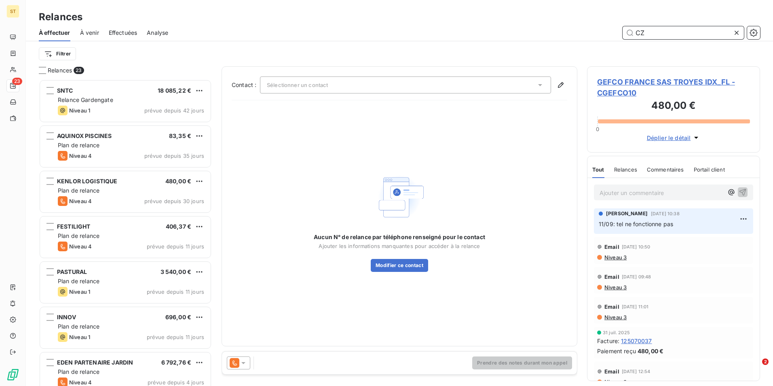
scroll to position [300, 167]
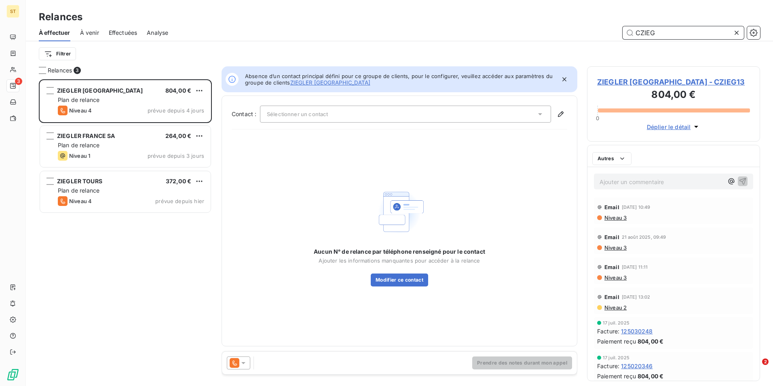
scroll to position [300, 167]
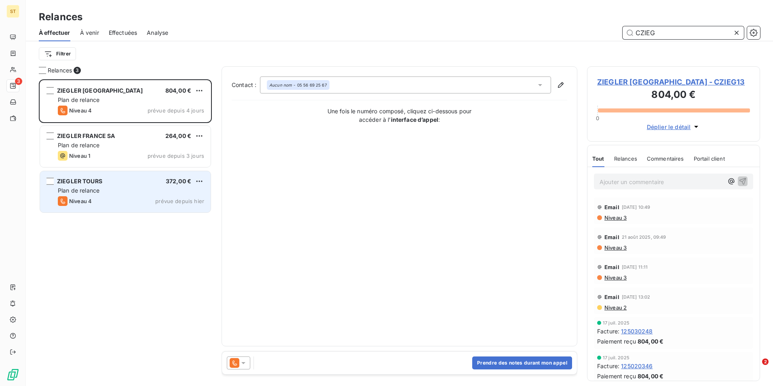
type input "CZIEG"
click at [99, 190] on span "Plan de relance" at bounding box center [79, 190] width 42 height 7
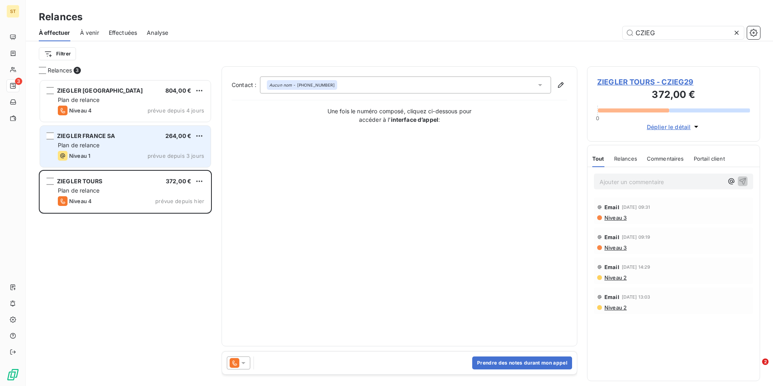
click at [118, 145] on div "Plan de relance" at bounding box center [131, 145] width 146 height 8
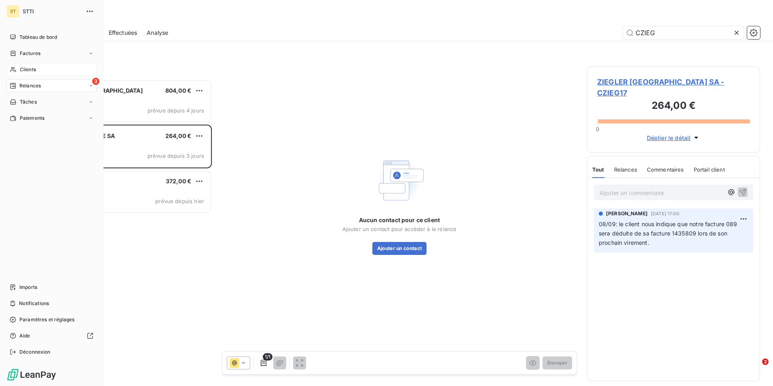
click at [35, 68] on span "Clients" at bounding box center [28, 69] width 16 height 7
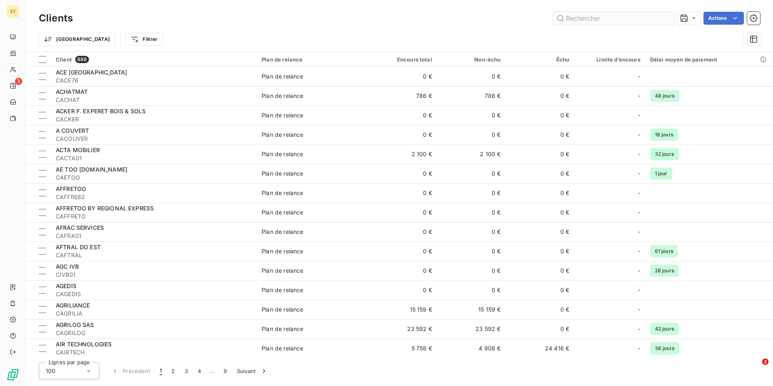
click at [598, 18] on input "text" at bounding box center [613, 18] width 121 height 13
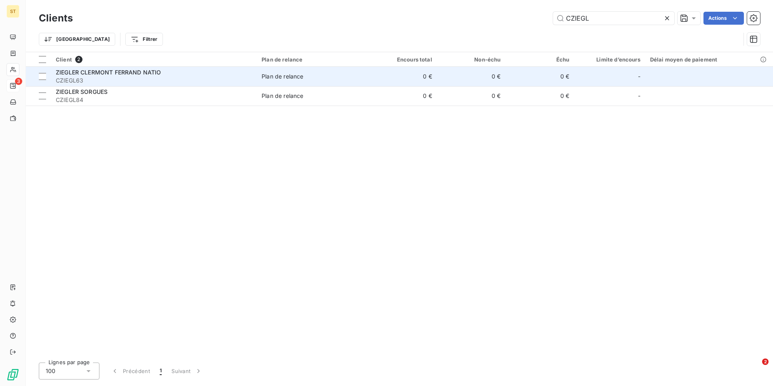
type input "CZIEGL"
click at [70, 74] on span "ZIEGLER CLERMONT FERRAND NATIO" at bounding box center [109, 72] width 106 height 7
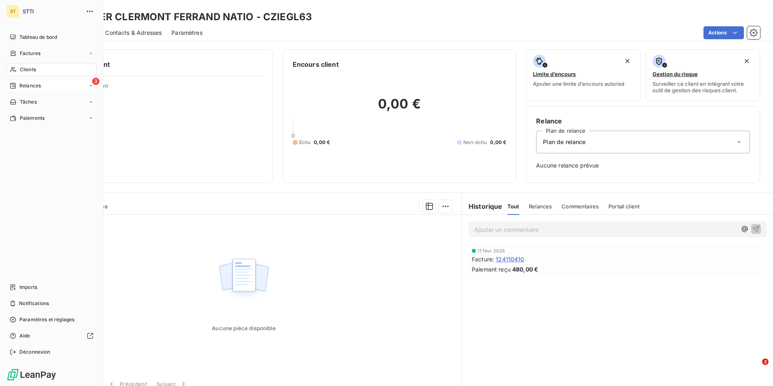
click at [28, 68] on span "Clients" at bounding box center [28, 69] width 16 height 7
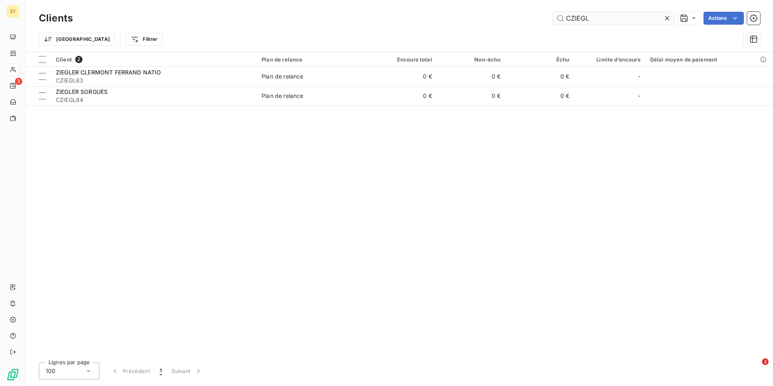
click at [599, 17] on input "CZIEGL" at bounding box center [613, 18] width 121 height 13
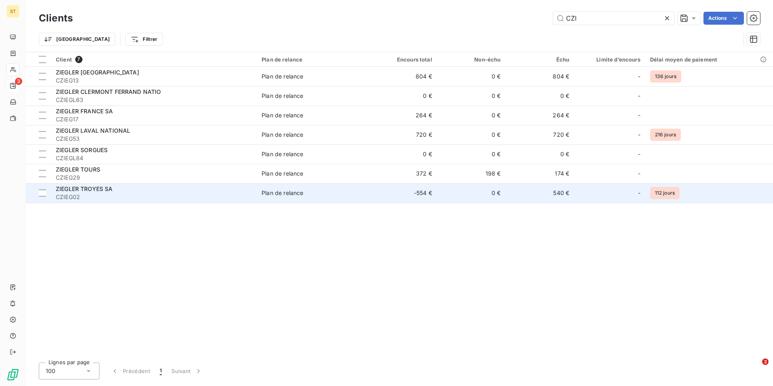
type input "CZI"
click at [136, 196] on span "CZIEG02" at bounding box center [154, 197] width 196 height 8
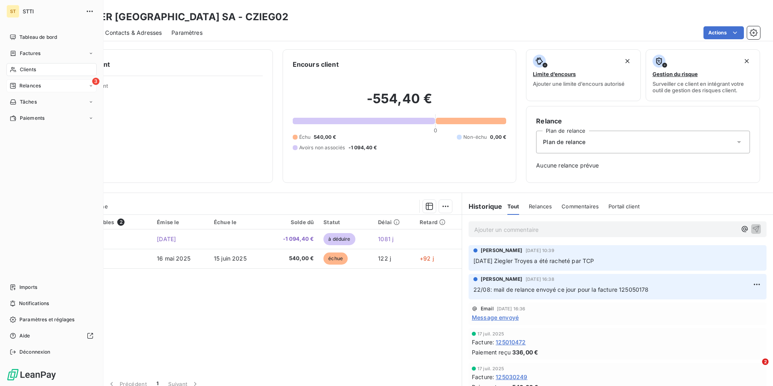
click at [27, 67] on span "Clients" at bounding box center [28, 69] width 16 height 7
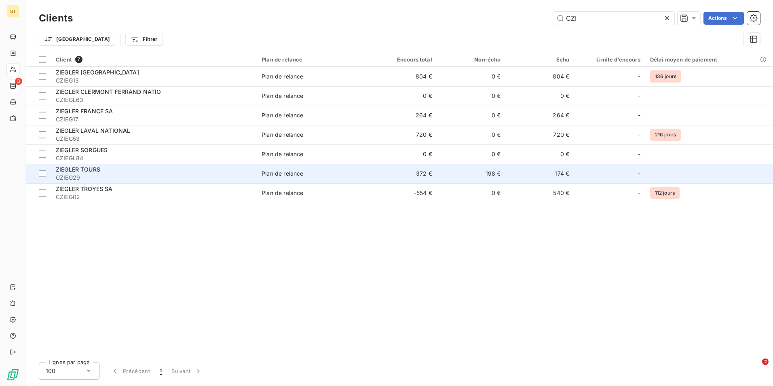
click at [93, 170] on span "ZIEGLER TOURS" at bounding box center [78, 169] width 44 height 7
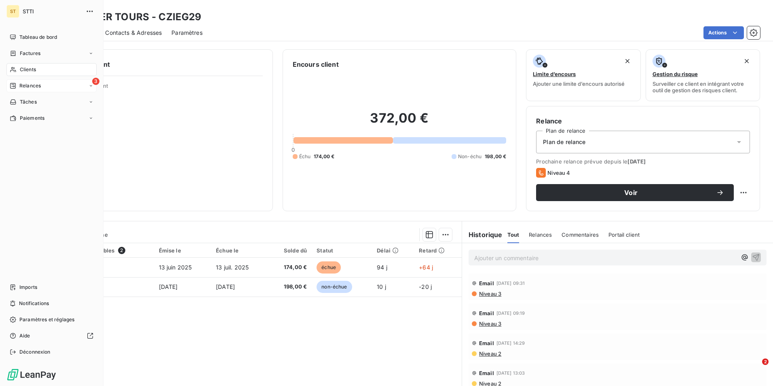
click at [25, 70] on span "Clients" at bounding box center [28, 69] width 16 height 7
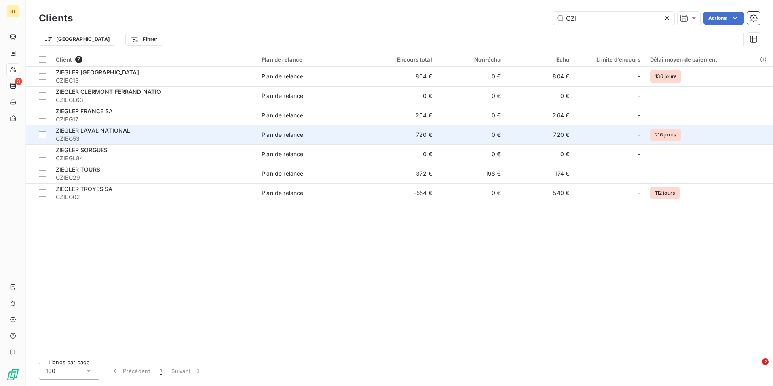
click at [143, 128] on div "ZIEGLER LAVAL NATIONAL" at bounding box center [154, 131] width 196 height 8
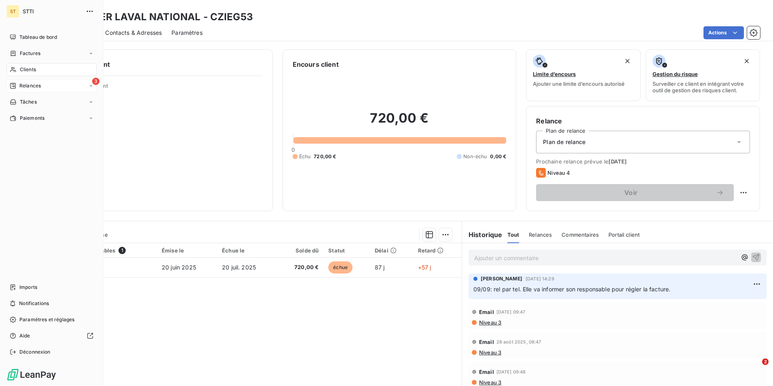
click at [19, 72] on div "Clients" at bounding box center [51, 69] width 90 height 13
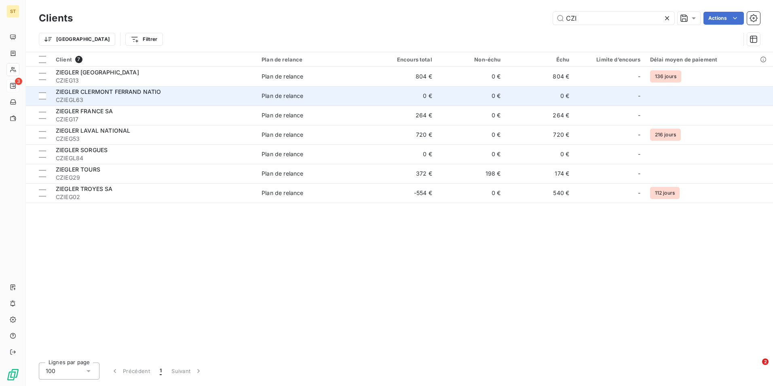
click at [113, 93] on span "ZIEGLER CLERMONT FERRAND NATIO" at bounding box center [109, 91] width 106 height 7
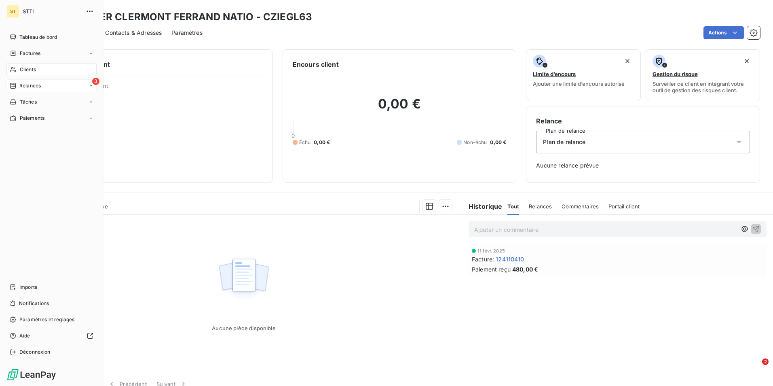
click at [33, 69] on span "Clients" at bounding box center [28, 69] width 16 height 7
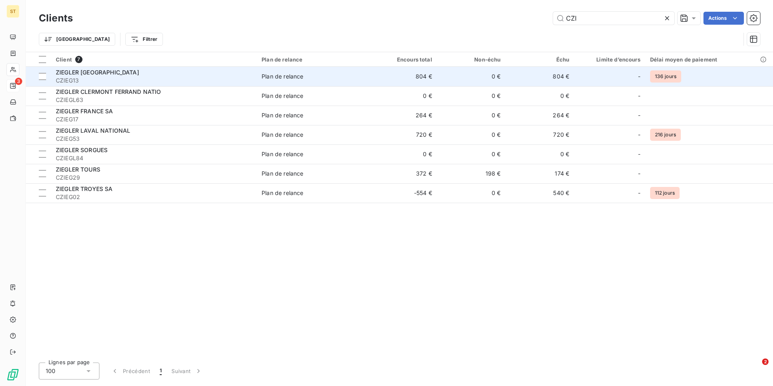
click at [104, 76] on span "CZIEG13" at bounding box center [154, 80] width 196 height 8
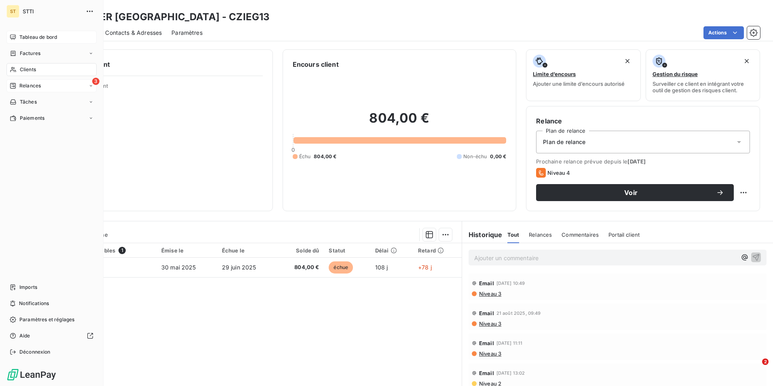
click at [39, 39] on span "Tableau de bord" at bounding box center [38, 37] width 38 height 7
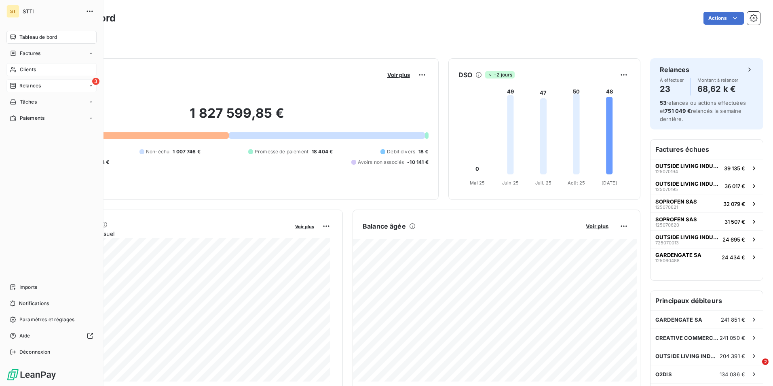
click at [38, 68] on div "Clients" at bounding box center [51, 69] width 90 height 13
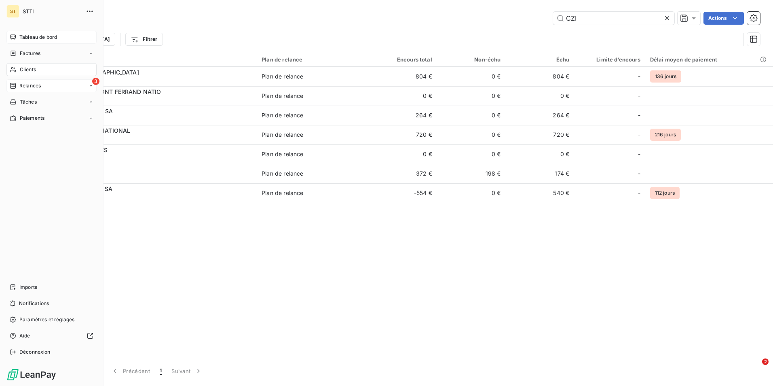
click at [30, 85] on span "Relances" at bounding box center [29, 85] width 21 height 7
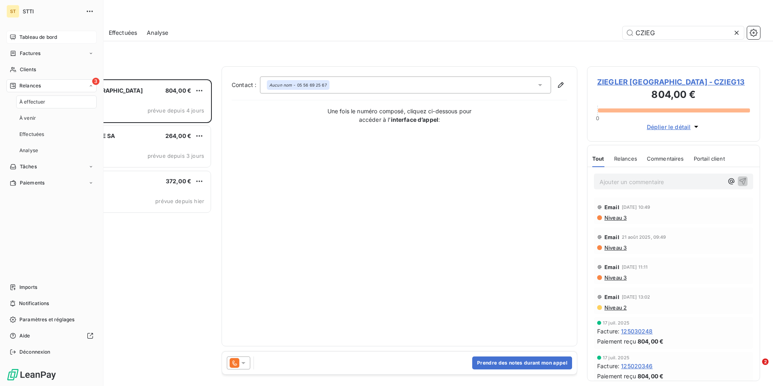
scroll to position [300, 167]
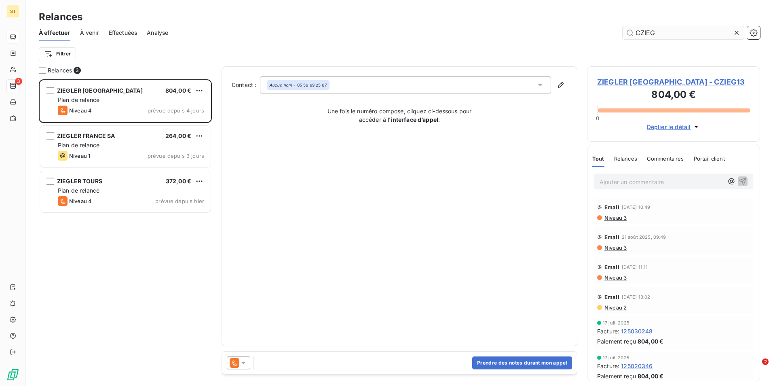
click at [660, 32] on input "CZIEG" at bounding box center [683, 32] width 121 height 13
type input "C"
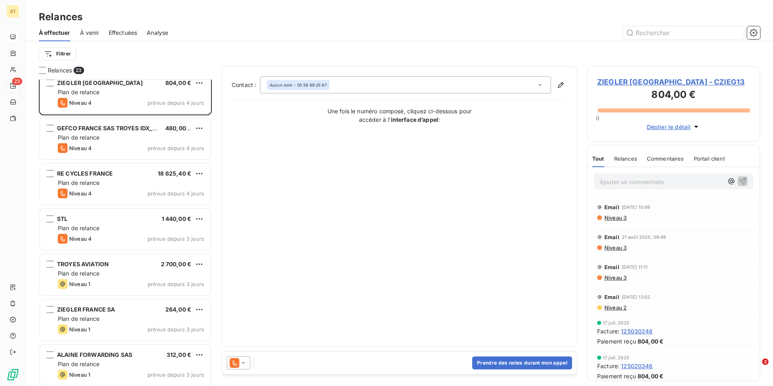
scroll to position [324, 0]
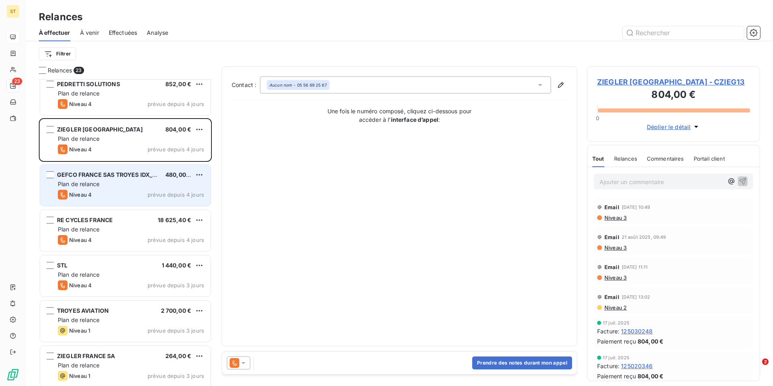
click at [129, 188] on div "GEFCO FRANCE SAS TROYES IDX_FL 480,00 € Plan de relance Niveau 4 prévue depuis …" at bounding box center [125, 185] width 171 height 41
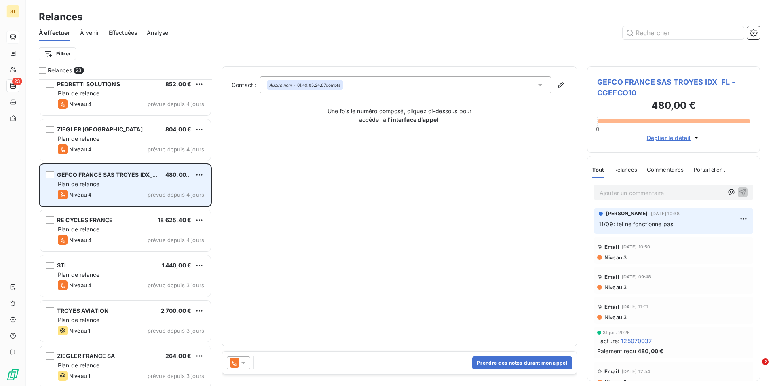
click at [105, 185] on div "Plan de relance" at bounding box center [131, 184] width 146 height 8
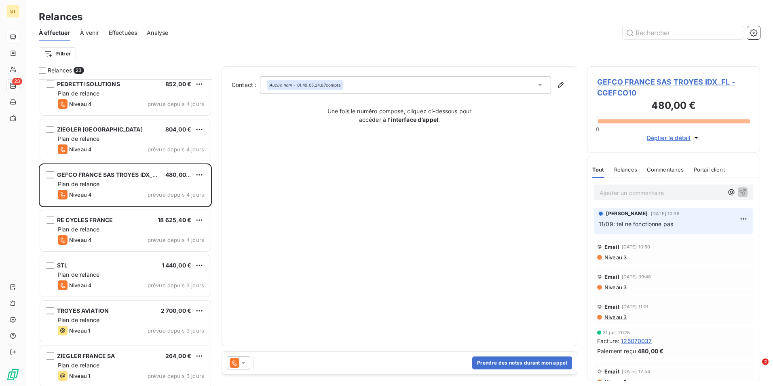
click at [648, 82] on span "GEFCO FRANCE SAS TROYES IDX_FL - CGEFCO10" at bounding box center [673, 87] width 153 height 22
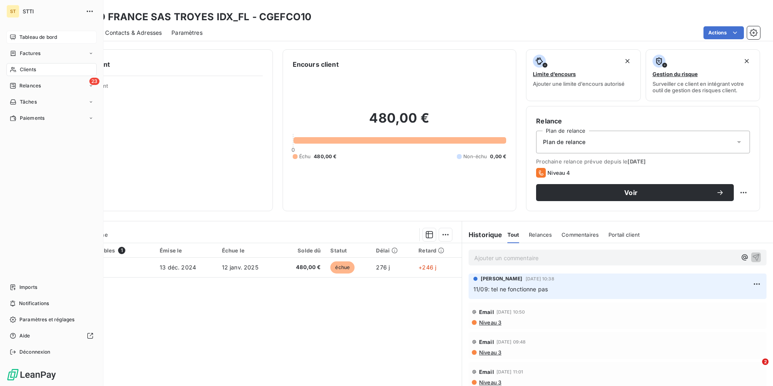
click at [19, 71] on div "Clients" at bounding box center [51, 69] width 90 height 13
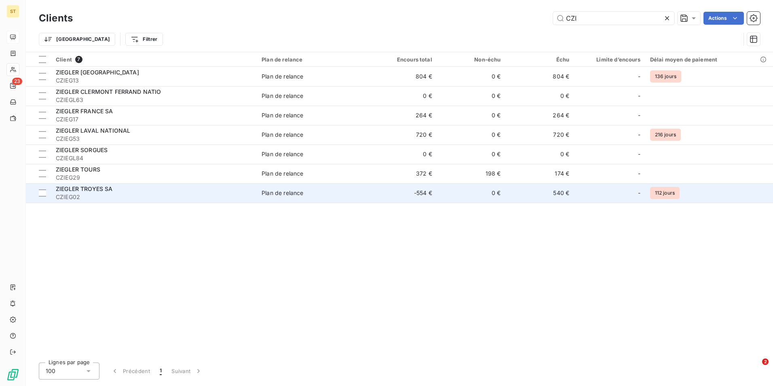
click at [251, 195] on span "CZIEG02" at bounding box center [154, 197] width 196 height 8
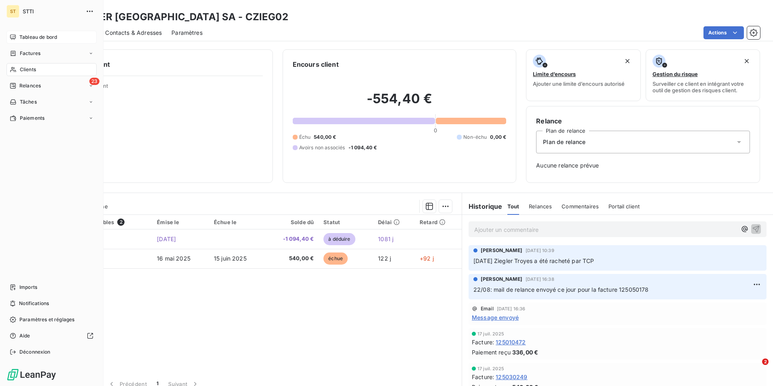
click at [31, 67] on span "Clients" at bounding box center [28, 69] width 16 height 7
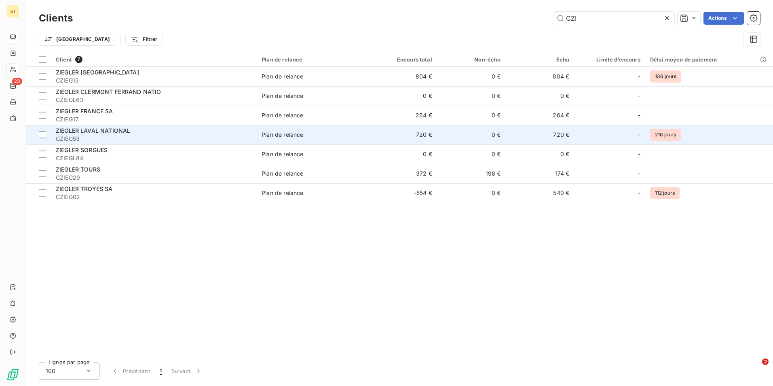
click at [107, 131] on span "ZIEGLER LAVAL NATIONAL" at bounding box center [93, 130] width 74 height 7
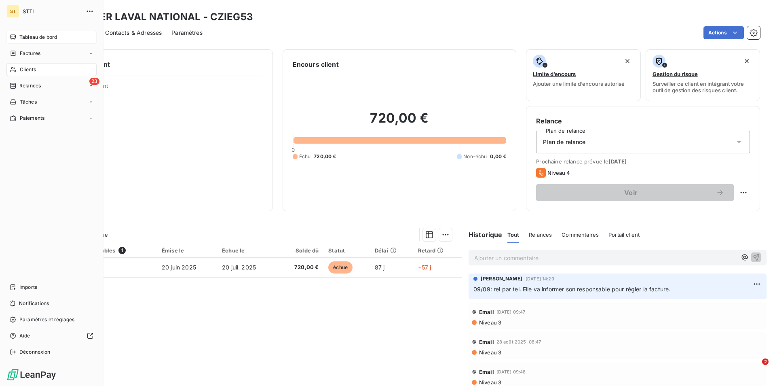
click at [39, 69] on div "Clients" at bounding box center [51, 69] width 90 height 13
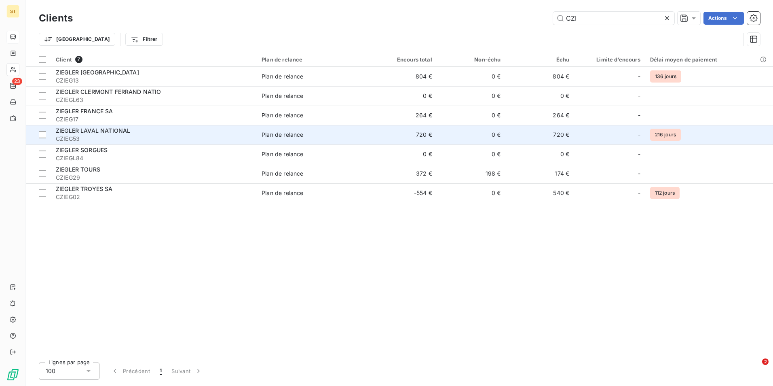
click at [131, 138] on span "CZIEG53" at bounding box center [154, 139] width 196 height 8
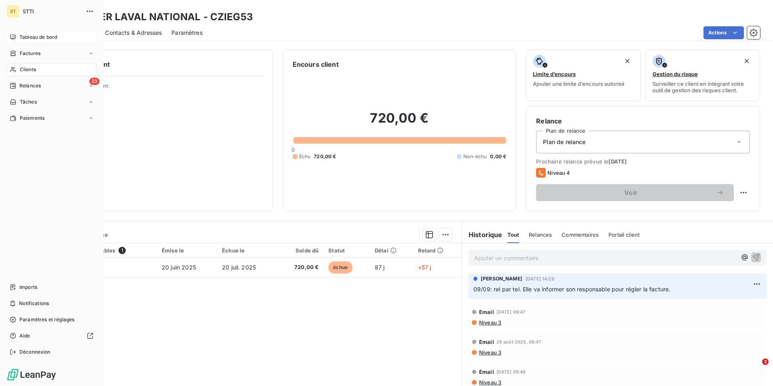
click at [23, 72] on span "Clients" at bounding box center [28, 69] width 16 height 7
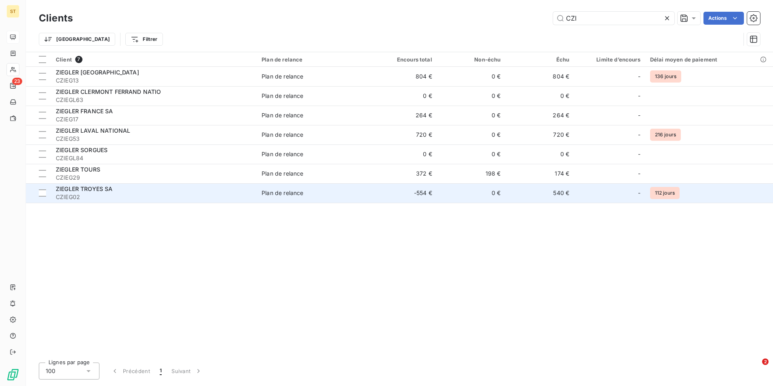
click at [146, 192] on div "ZIEGLER TROYES SA" at bounding box center [154, 189] width 196 height 8
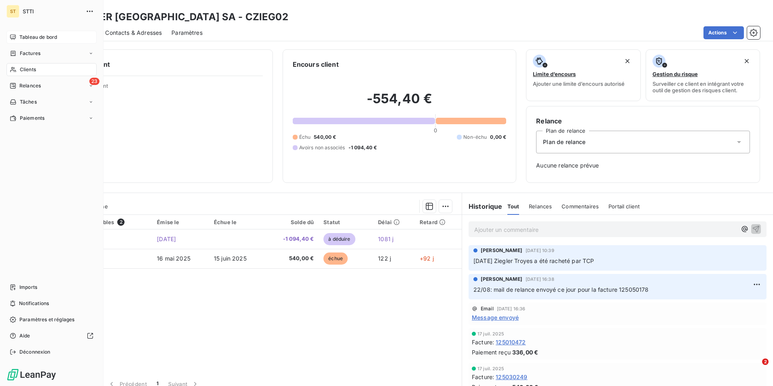
click at [34, 70] on span "Clients" at bounding box center [28, 69] width 16 height 7
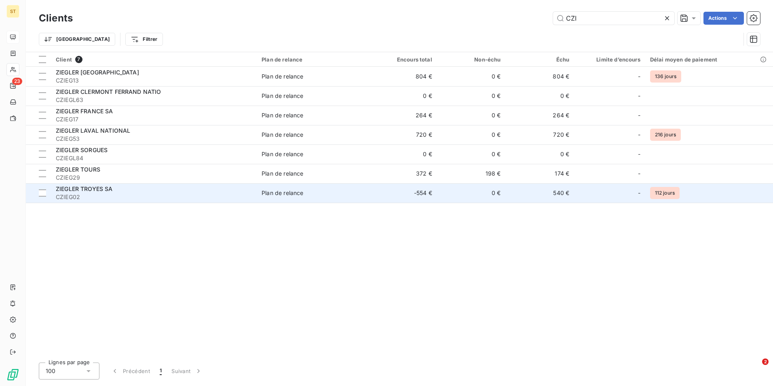
click at [158, 187] on div "ZIEGLER TROYES SA" at bounding box center [154, 189] width 196 height 8
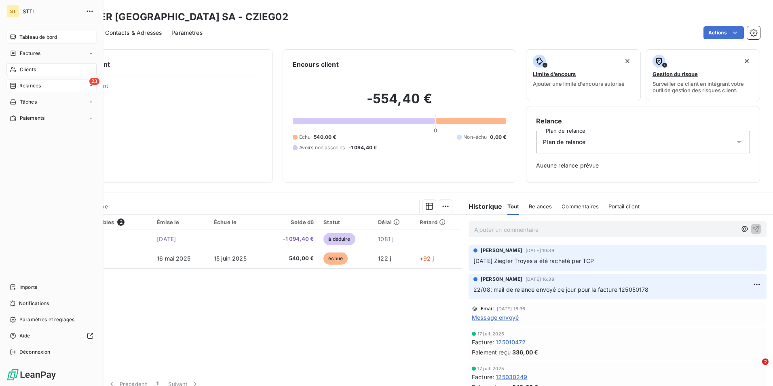
click at [32, 84] on span "Relances" at bounding box center [29, 85] width 21 height 7
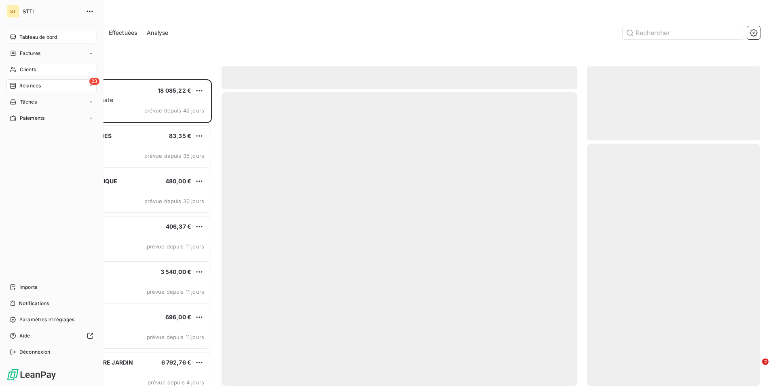
scroll to position [300, 167]
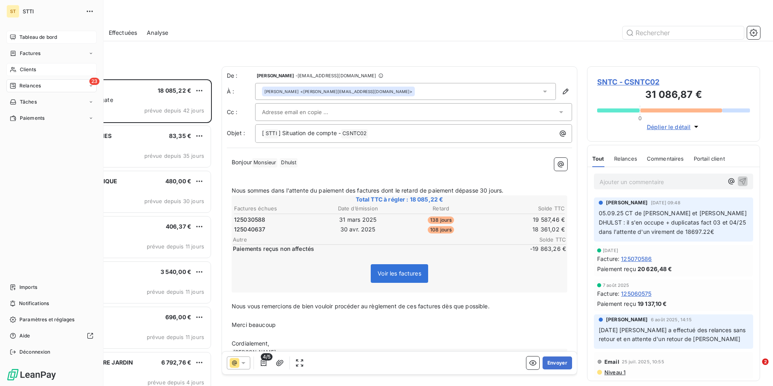
click at [30, 71] on span "Clients" at bounding box center [28, 69] width 16 height 7
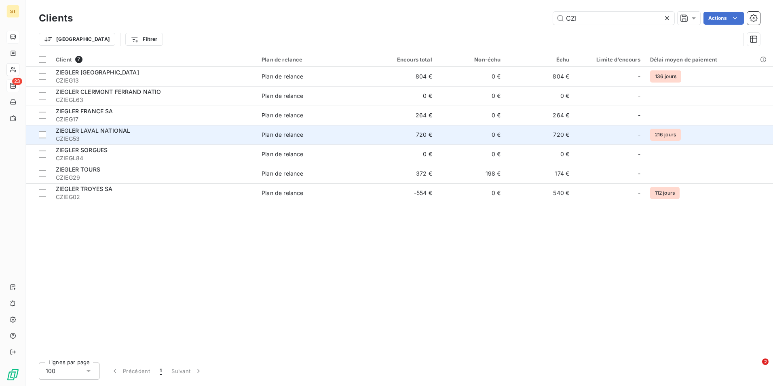
click at [285, 129] on td "Plan de relance" at bounding box center [313, 134] width 112 height 19
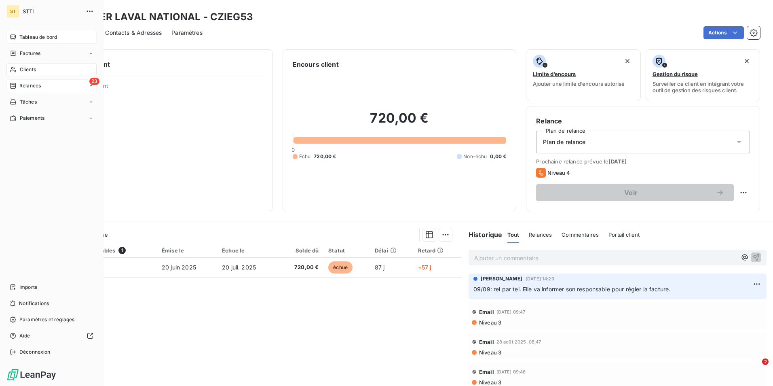
click at [18, 66] on div "Clients" at bounding box center [51, 69] width 90 height 13
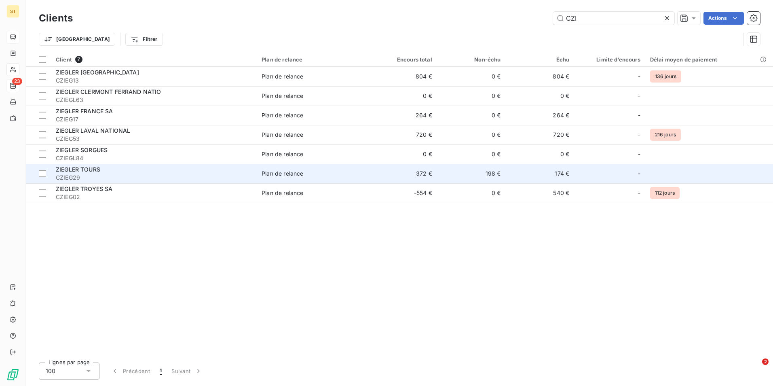
click at [96, 170] on span "ZIEGLER TOURS" at bounding box center [78, 169] width 44 height 7
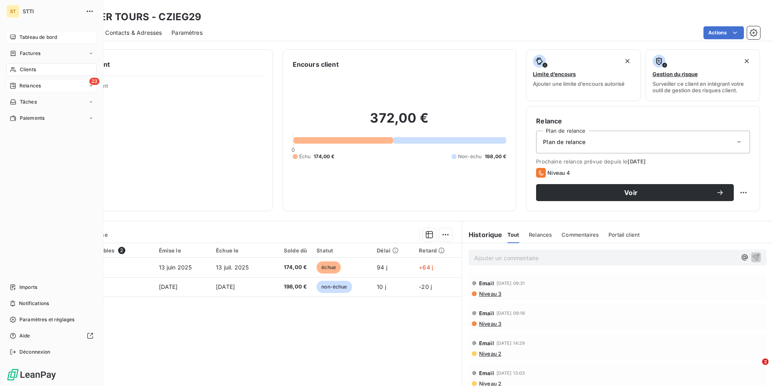
click at [27, 68] on span "Clients" at bounding box center [28, 69] width 16 height 7
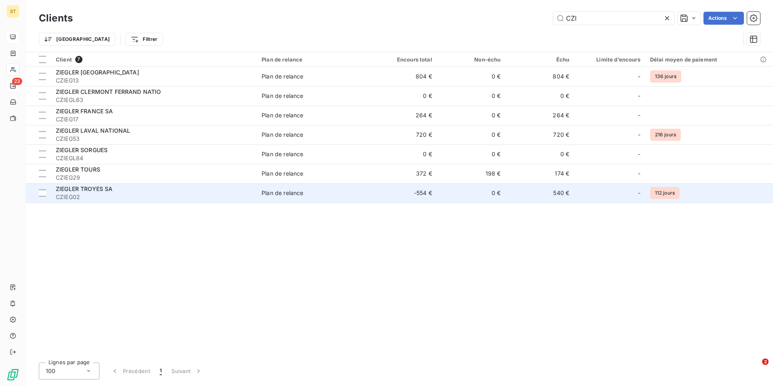
click at [153, 196] on span "CZIEG02" at bounding box center [154, 197] width 196 height 8
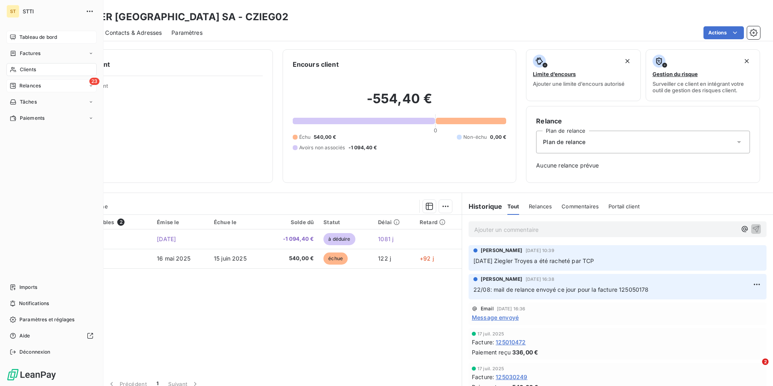
click at [32, 68] on span "Clients" at bounding box center [28, 69] width 16 height 7
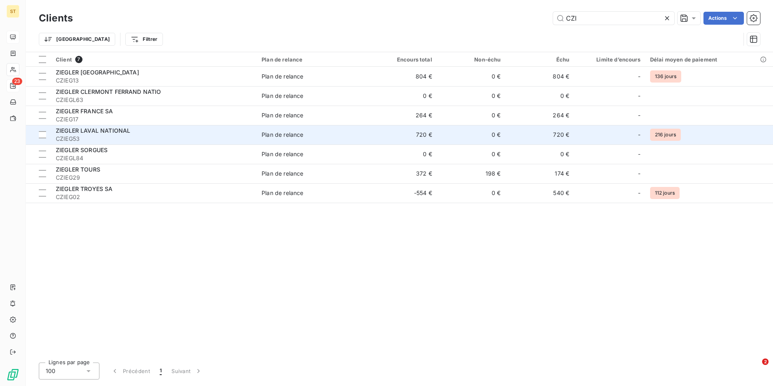
click at [158, 134] on div "ZIEGLER LAVAL NATIONAL" at bounding box center [154, 131] width 196 height 8
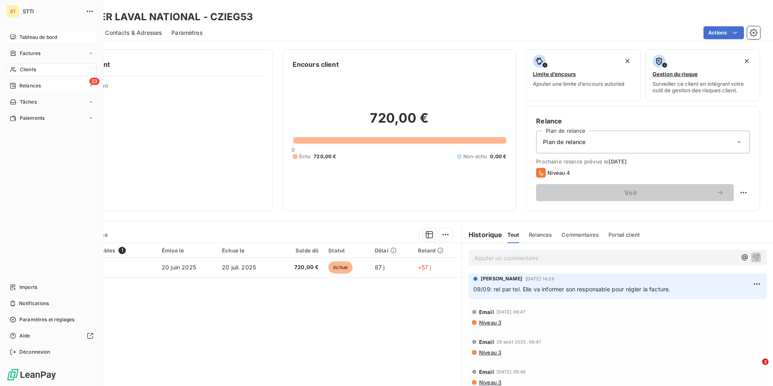
click at [21, 69] on span "Clients" at bounding box center [28, 69] width 16 height 7
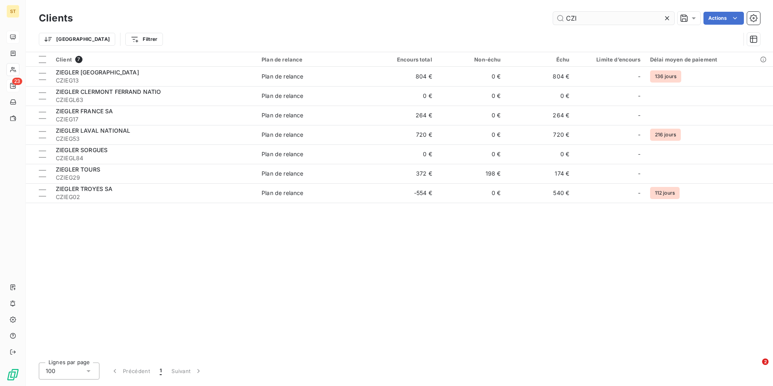
click at [597, 19] on input "CZI" at bounding box center [613, 18] width 121 height 13
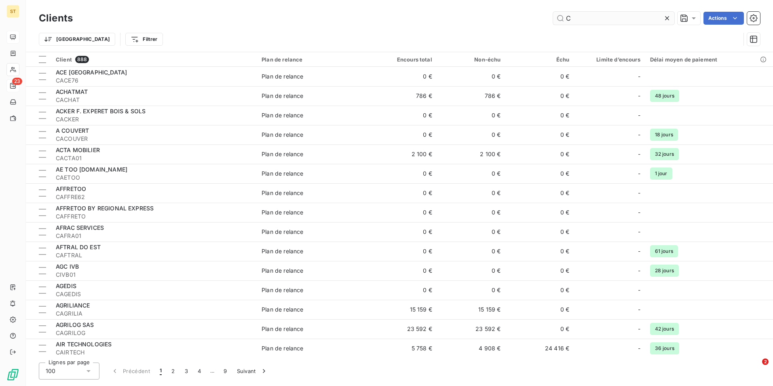
click at [582, 20] on input "C" at bounding box center [613, 18] width 121 height 13
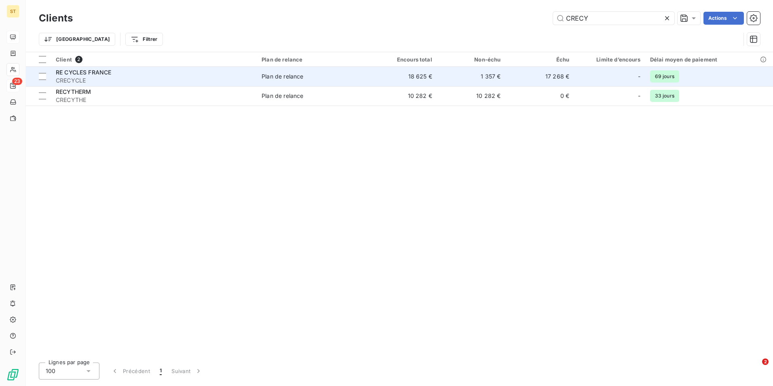
type input "CRECY"
click at [88, 75] on span "RE CYCLES FRANCE" at bounding box center [83, 72] width 55 height 7
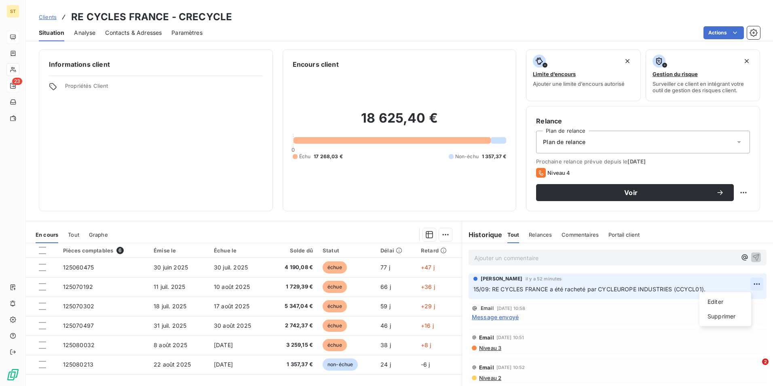
click at [745, 282] on html "ST 23 Clients RE CYCLES FRANCE - CRECYCLE Situation Analyse Contacts & Adresses…" at bounding box center [386, 193] width 773 height 386
click at [714, 301] on div "Editer" at bounding box center [725, 301] width 45 height 13
click at [595, 288] on span "15/09: RE CYCLES FRANCE a été racheté par CYCLEUROPE INDUSTRIES (CCYCL01)." at bounding box center [589, 288] width 232 height 7
drag, startPoint x: 595, startPoint y: 288, endPoint x: 489, endPoint y: 289, distance: 105.9
click at [489, 289] on span "15/09: RE CYCLES FRANCE a été racheté par CYCLEUROPE INDUSTRIES (CCYCL01)." at bounding box center [589, 288] width 232 height 7
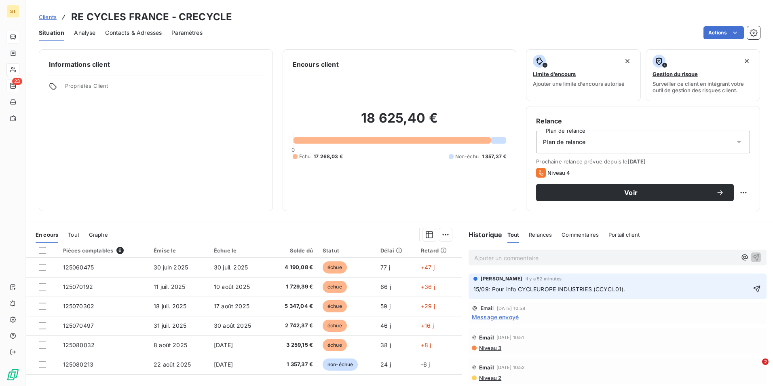
click at [620, 286] on span "15/09: Pour info CYCLEUROPE INDUSTRIES (CCYCL01)." at bounding box center [549, 288] width 152 height 7
click at [720, 289] on p "15/09: Pour info CYCLEUROPE INDUSTRIES (CCYCL01) a racheté RE CYCLES FRANCE." at bounding box center [611, 289] width 277 height 9
click at [650, 287] on span "15/09: Pour info CYCLEUROPE INDUSTRIES (CCYCL01) a racheté RE CYCLES FRANCE." at bounding box center [591, 288] width 236 height 7
click at [570, 286] on span "15/09: Pour info RE CYCLES FRANCE." at bounding box center [524, 288] width 102 height 7
click at [638, 287] on span "15/09: Pour info RE CYCLES FRANCE a racheté CYCLEUROPE ." at bounding box center [558, 288] width 171 height 7
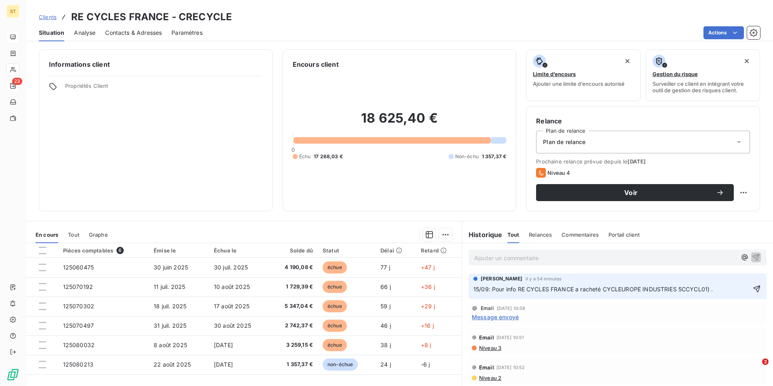
click at [680, 285] on span "15/09: Pour info RE CYCLES FRANCE a racheté CYCLEUROPE INDUSTRIES 5CCYCL01) ." at bounding box center [593, 288] width 240 height 7
click at [753, 287] on icon "button" at bounding box center [757, 289] width 8 height 8
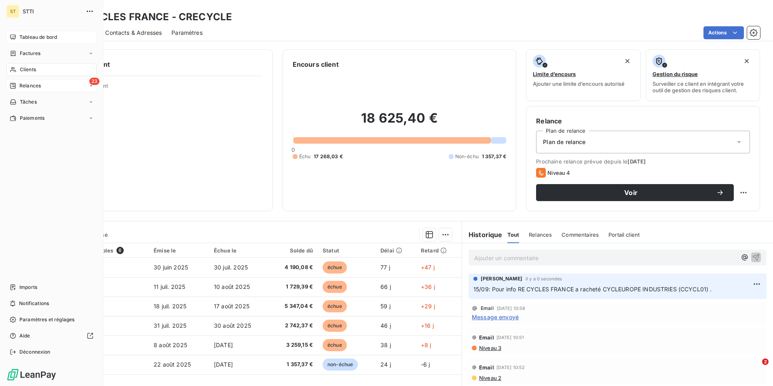
click at [20, 70] on span "Clients" at bounding box center [28, 69] width 16 height 7
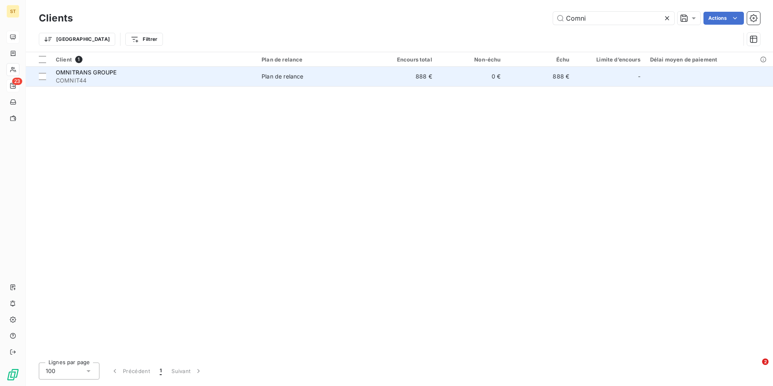
type input "Comni"
click at [270, 75] on div "Plan de relance" at bounding box center [283, 76] width 42 height 8
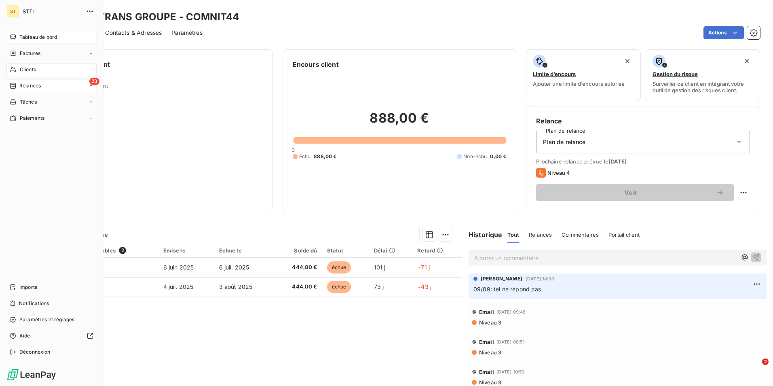
click at [31, 82] on span "Relances" at bounding box center [29, 85] width 21 height 7
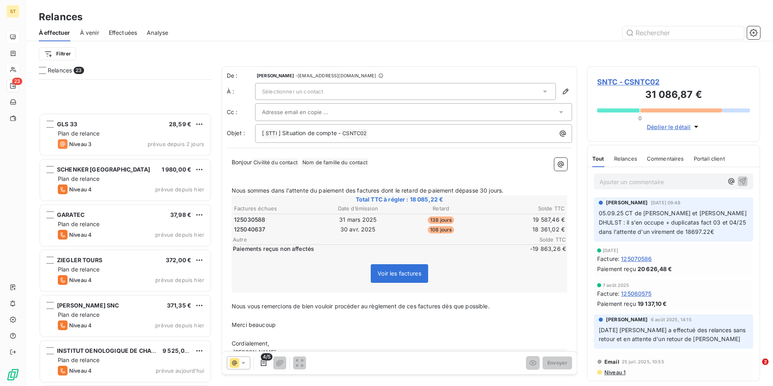
scroll to position [735, 0]
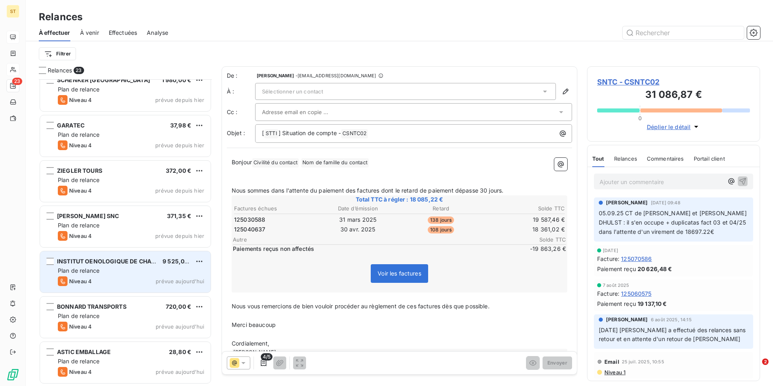
click at [143, 274] on div "Plan de relance" at bounding box center [131, 270] width 146 height 8
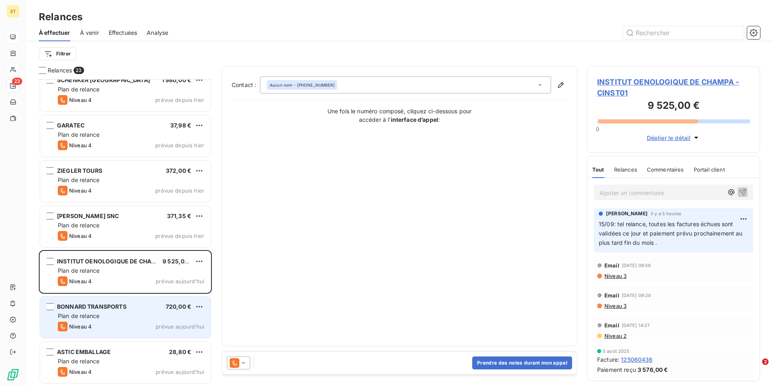
click at [108, 319] on div "Plan de relance" at bounding box center [131, 316] width 146 height 8
